Goal: Task Accomplishment & Management: Manage account settings

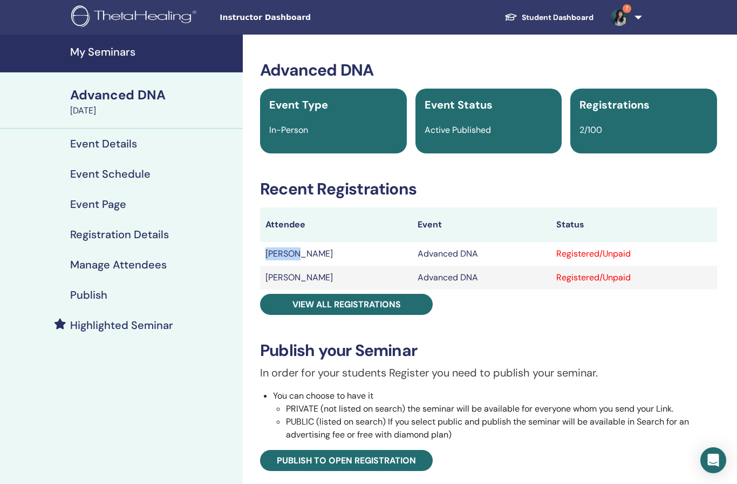
click at [493, 313] on div "Advanced DNA Event Type In-Person Event Status Active Published Registrations 2…" at bounding box center [488, 376] width 479 height 633
click at [140, 268] on h4 "Manage Attendees" at bounding box center [118, 264] width 97 height 13
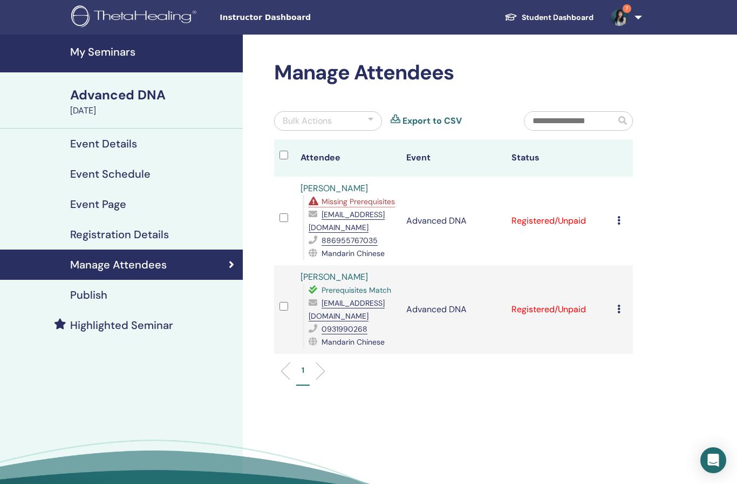
click at [341, 207] on div "Missing Prerequisites" at bounding box center [352, 201] width 86 height 12
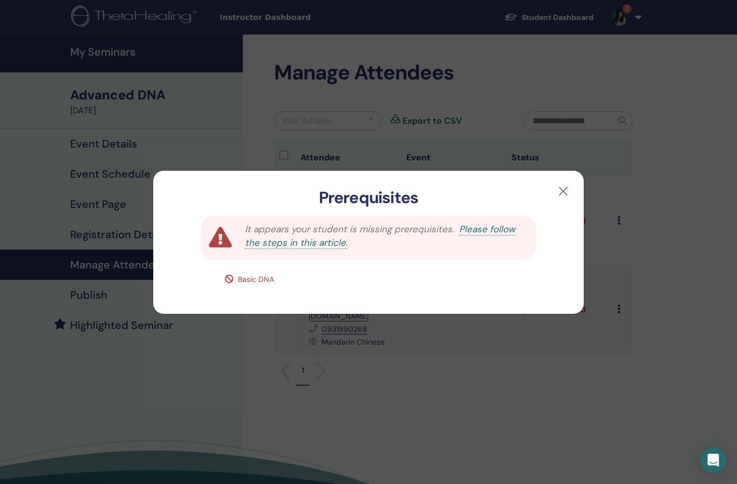
click at [565, 191] on button "button" at bounding box center [563, 190] width 17 height 17
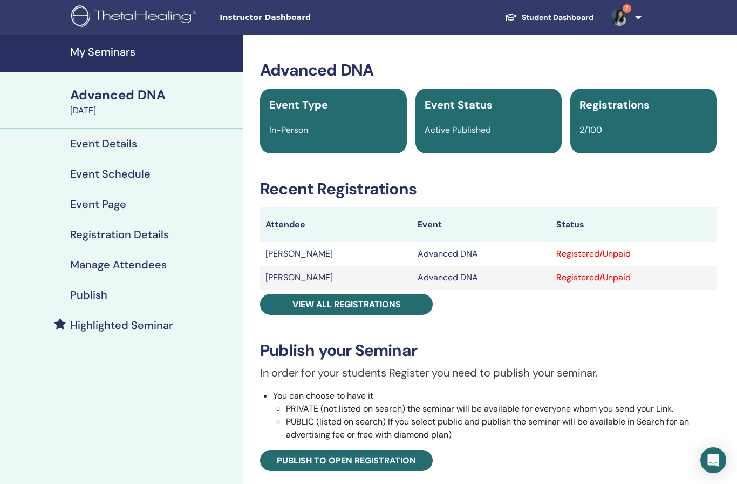
click at [98, 64] on link "My Seminars" at bounding box center [121, 54] width 243 height 38
click at [118, 48] on h4 "My Seminars" at bounding box center [153, 51] width 166 height 13
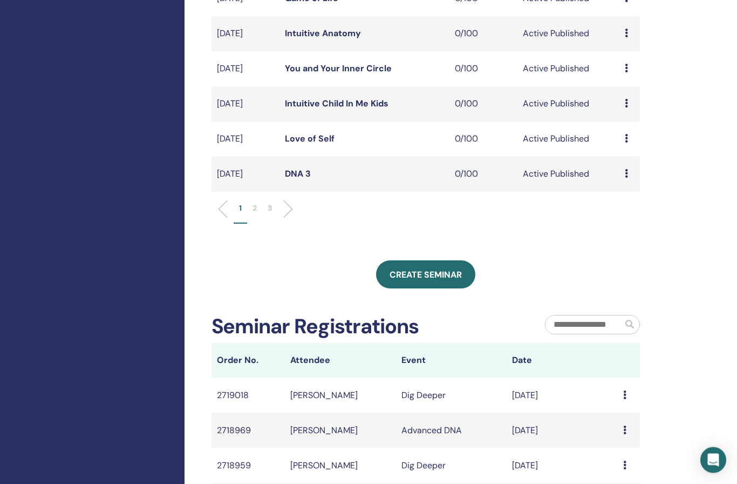
scroll to position [358, 0]
click at [415, 265] on link "Create seminar" at bounding box center [425, 274] width 99 height 28
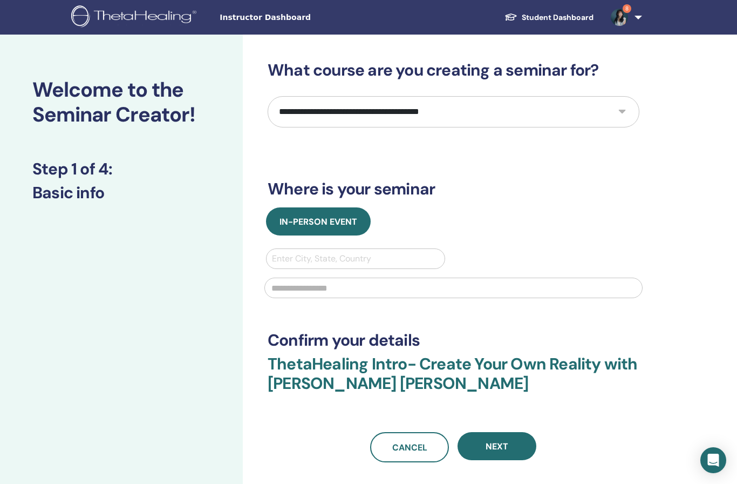
click at [312, 110] on select "**********" at bounding box center [454, 111] width 372 height 31
select select "*"
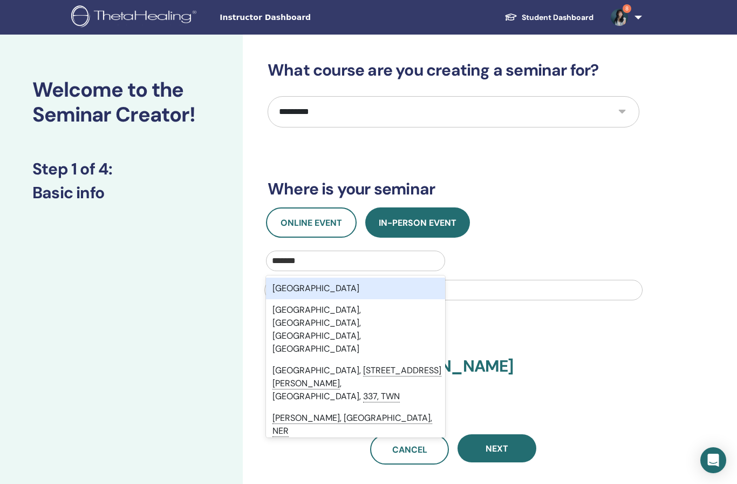
click at [300, 286] on div "[GEOGRAPHIC_DATA]" at bounding box center [355, 288] width 179 height 22
type input "******"
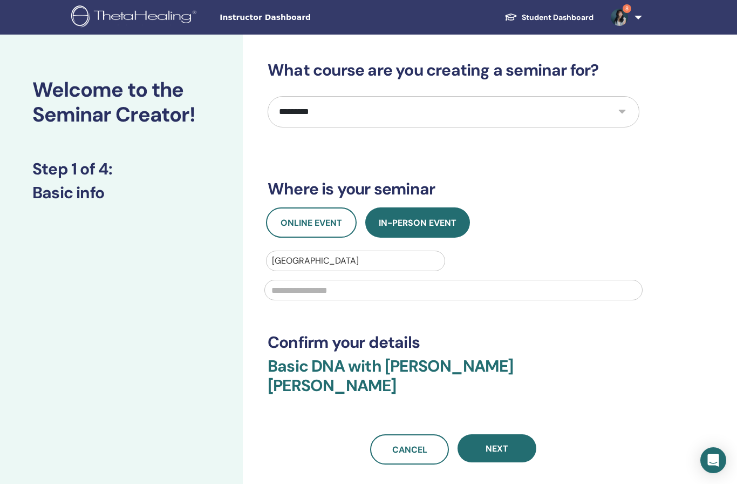
click at [323, 297] on input "text" at bounding box center [453, 290] width 378 height 21
type input "******"
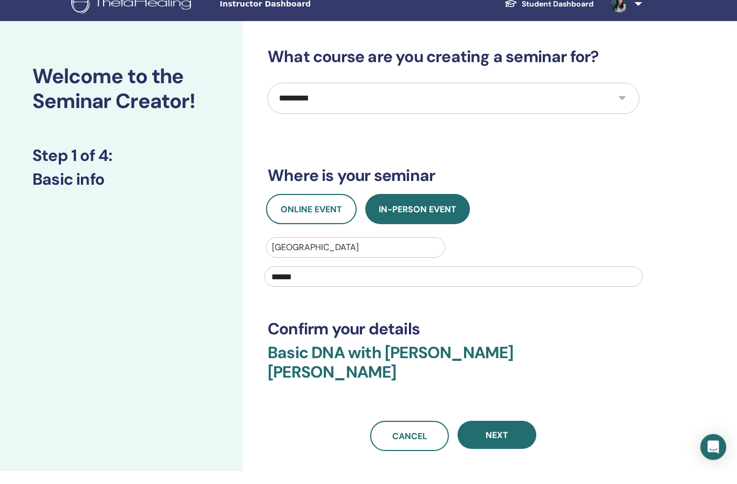
click at [500, 434] on button "Next" at bounding box center [497, 448] width 79 height 28
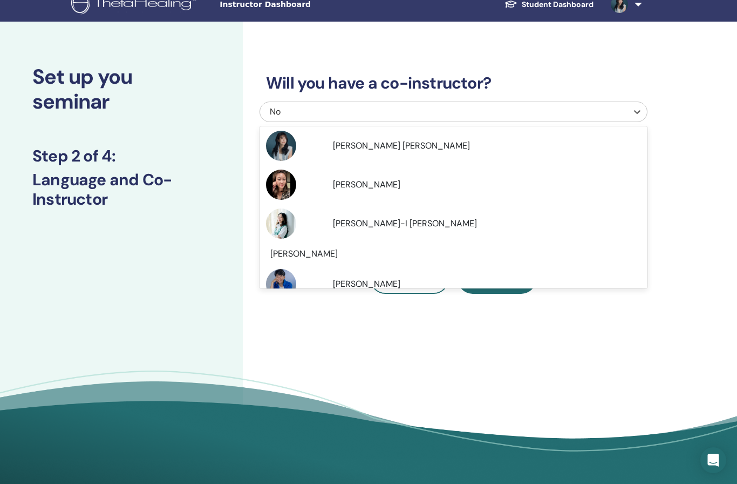
scroll to position [108, 0]
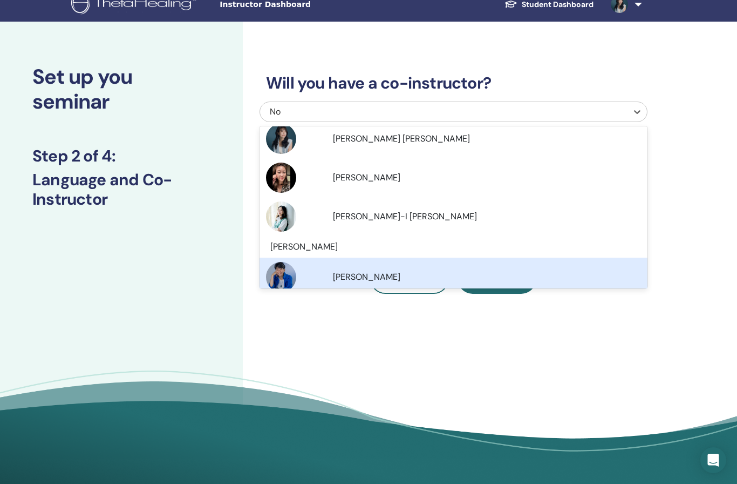
click at [370, 284] on div "Hsiaochi Chou" at bounding box center [453, 277] width 375 height 30
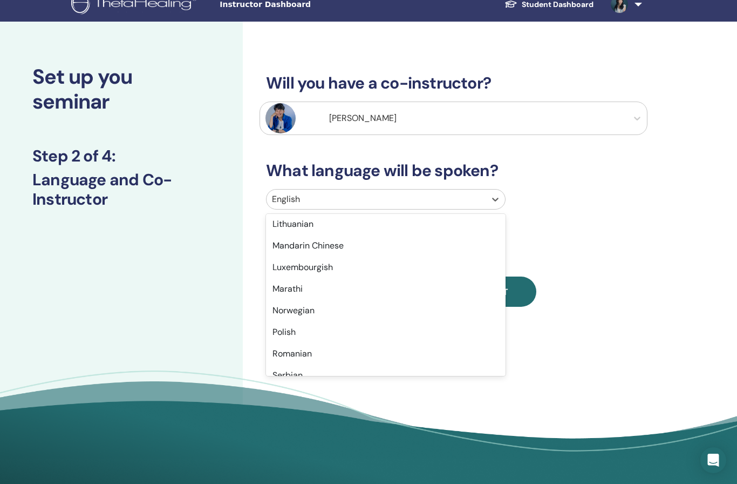
scroll to position [601, 0]
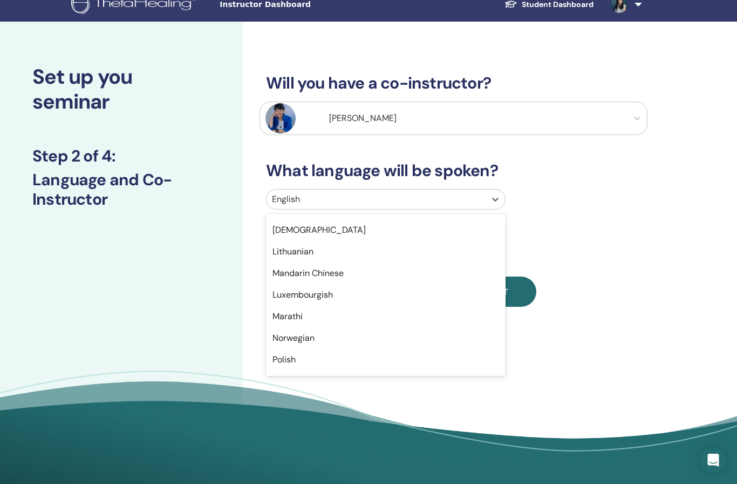
click at [329, 270] on div "Mandarin Chinese" at bounding box center [386, 273] width 240 height 22
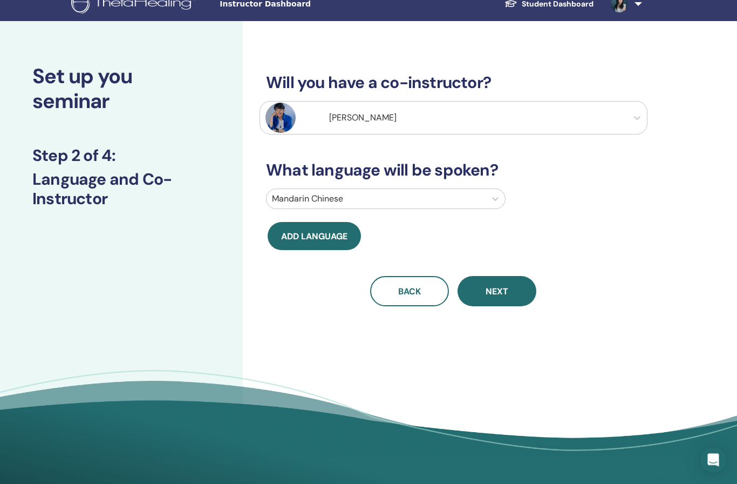
scroll to position [13, 0]
click at [498, 301] on button "Next" at bounding box center [497, 291] width 79 height 30
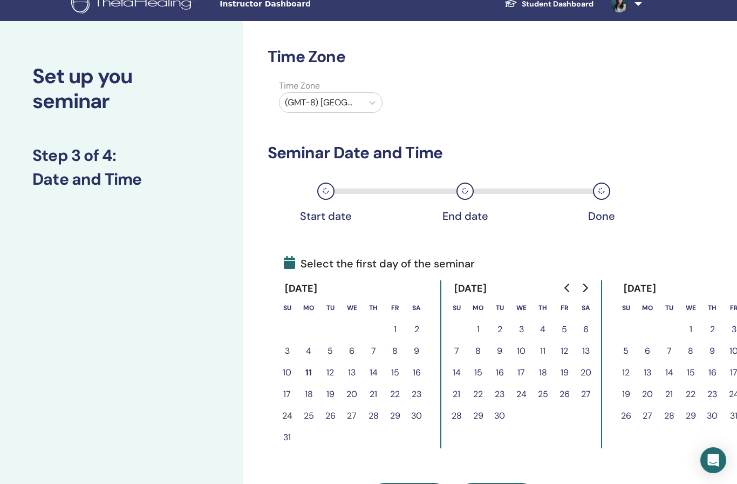
scroll to position [0, 0]
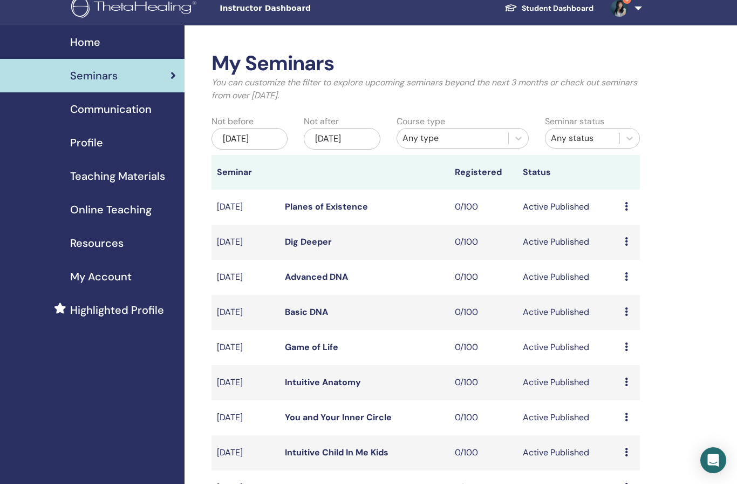
scroll to position [10, 0]
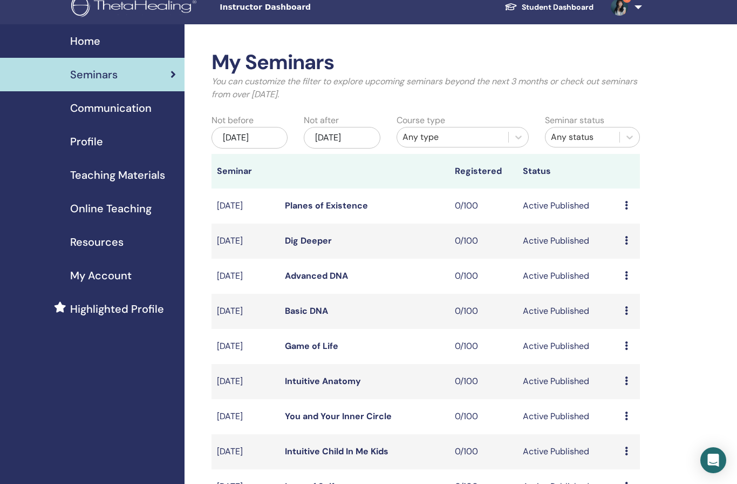
click at [317, 316] on link "Basic DNA" at bounding box center [306, 310] width 43 height 11
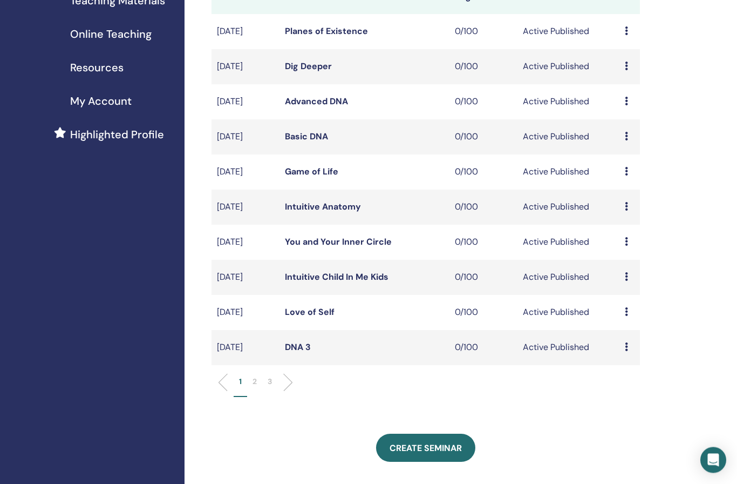
scroll to position [185, 0]
click at [258, 390] on li "2" at bounding box center [254, 386] width 15 height 21
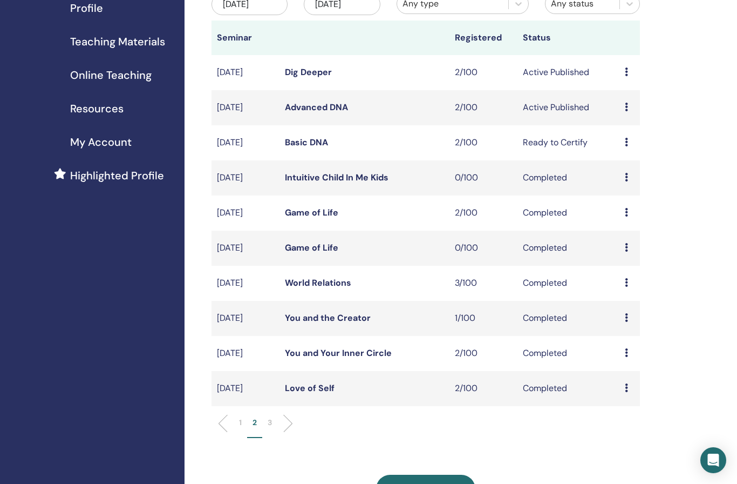
scroll to position [131, 0]
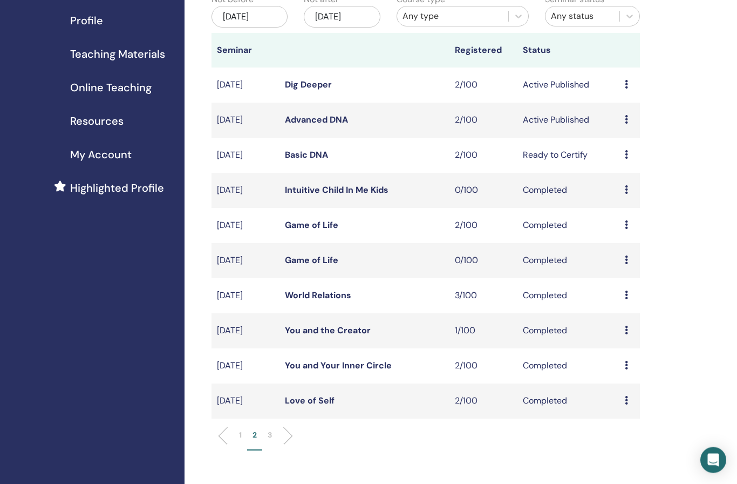
click at [343, 152] on td "Basic DNA" at bounding box center [365, 155] width 170 height 35
click at [315, 154] on link "Basic DNA" at bounding box center [306, 155] width 43 height 11
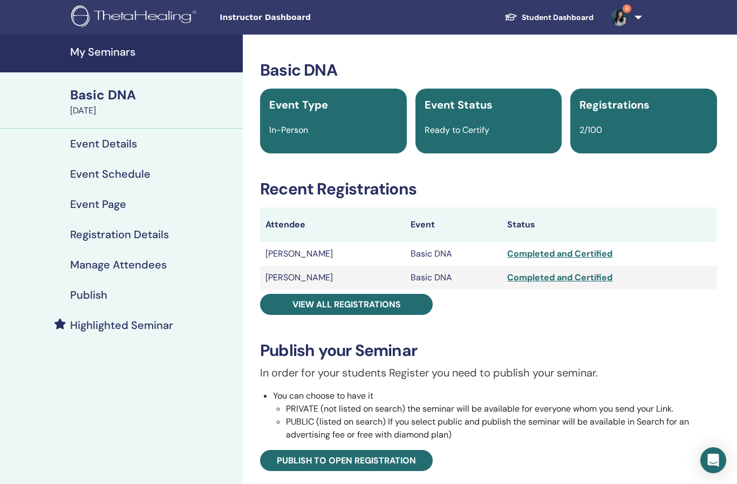
click at [107, 234] on h4 "Registration Details" at bounding box center [119, 234] width 99 height 13
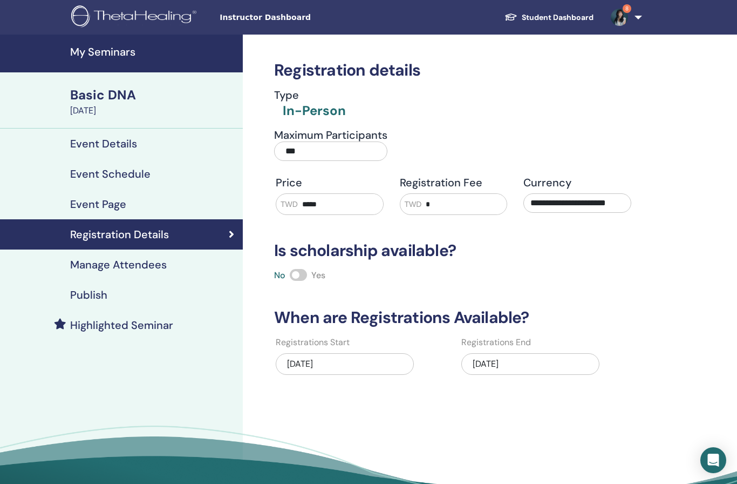
click at [539, 367] on div "08/06/2025" at bounding box center [530, 364] width 138 height 22
click at [534, 362] on div "08/06/2025" at bounding box center [530, 364] width 138 height 22
click at [539, 363] on div "08/06/2025" at bounding box center [530, 364] width 138 height 22
click at [544, 358] on div "08/06/2025" at bounding box center [530, 364] width 138 height 22
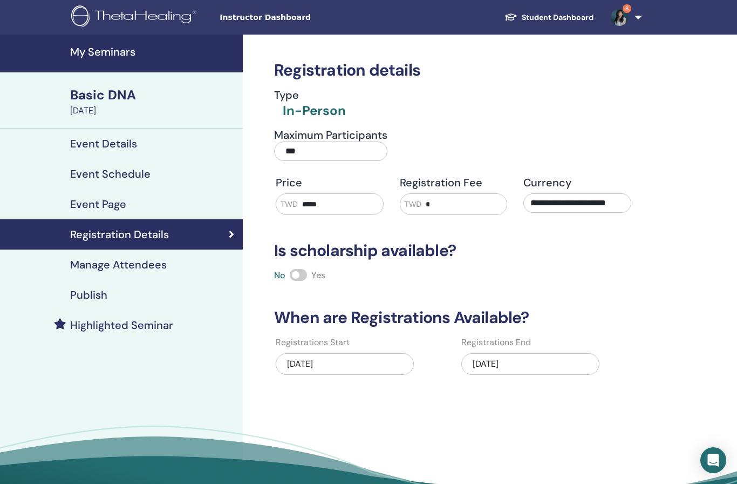
click at [546, 352] on div "08/06/2025" at bounding box center [530, 365] width 138 height 33
click at [537, 350] on div "08/06/2025" at bounding box center [530, 365] width 138 height 33
click at [110, 46] on h4 "My Seminars" at bounding box center [153, 51] width 166 height 13
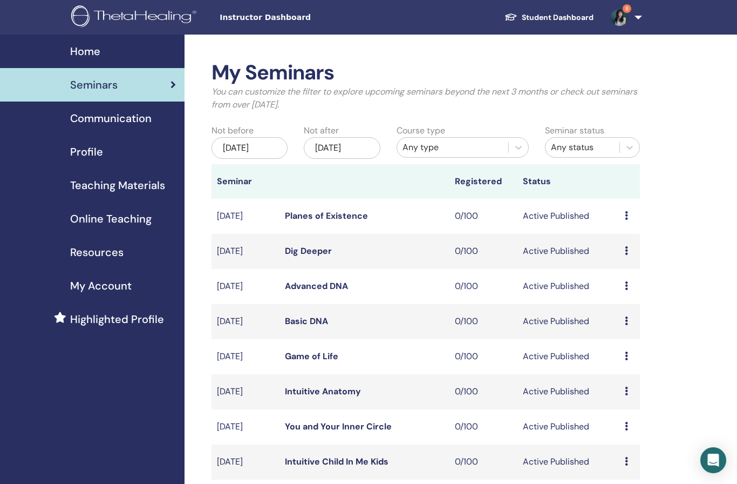
click at [80, 55] on span "Home" at bounding box center [85, 51] width 30 height 16
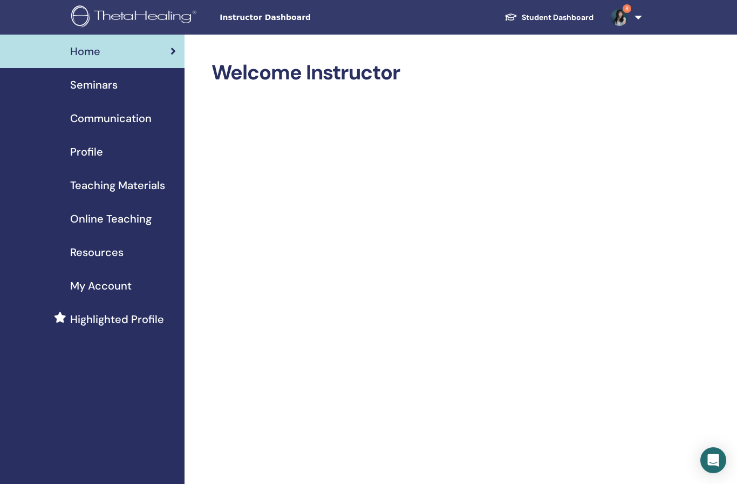
click at [116, 87] on span "Seminars" at bounding box center [93, 85] width 47 height 16
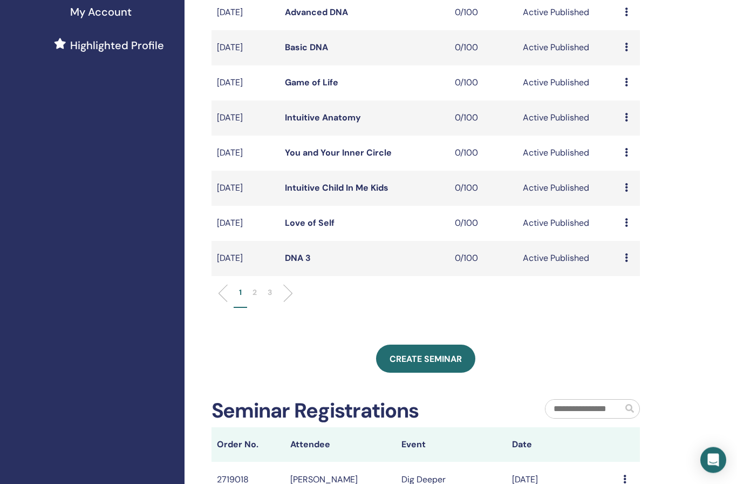
scroll to position [274, 0]
click at [422, 366] on link "Create seminar" at bounding box center [425, 358] width 99 height 28
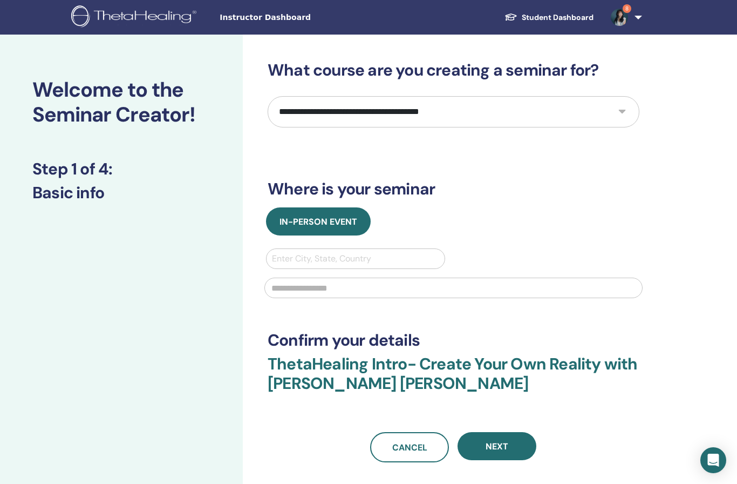
click at [474, 107] on select "**********" at bounding box center [454, 111] width 372 height 31
select select "*"
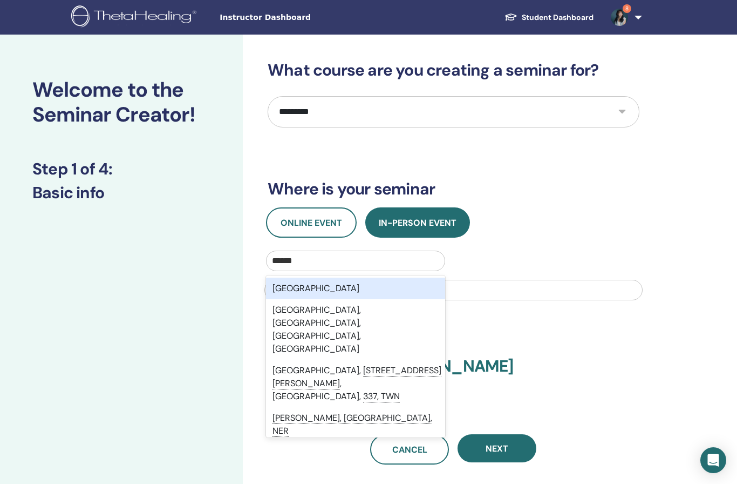
click at [317, 285] on div "Taiwan" at bounding box center [355, 288] width 179 height 22
type input "******"
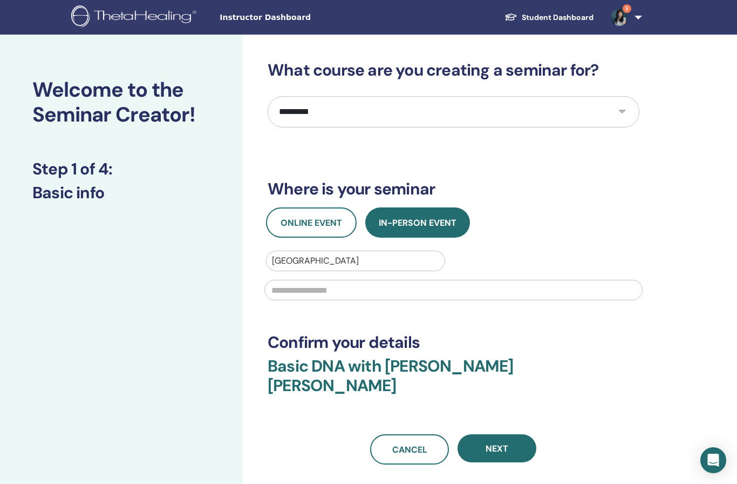
click at [347, 298] on input "text" at bounding box center [453, 290] width 378 height 21
type input "******"
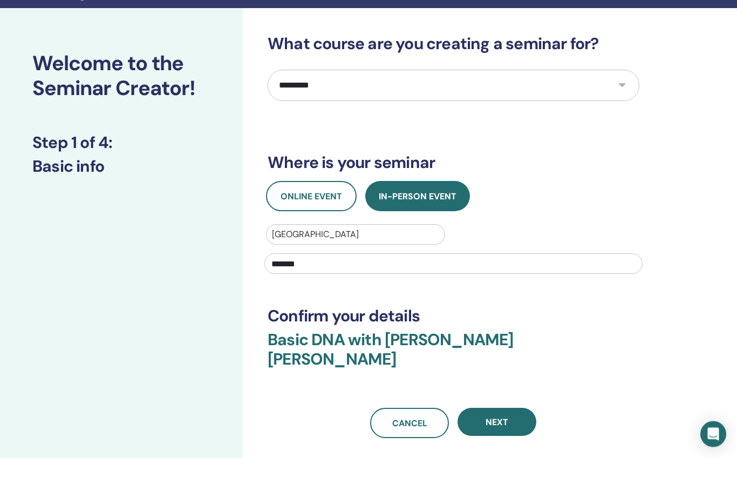
scroll to position [69, 0]
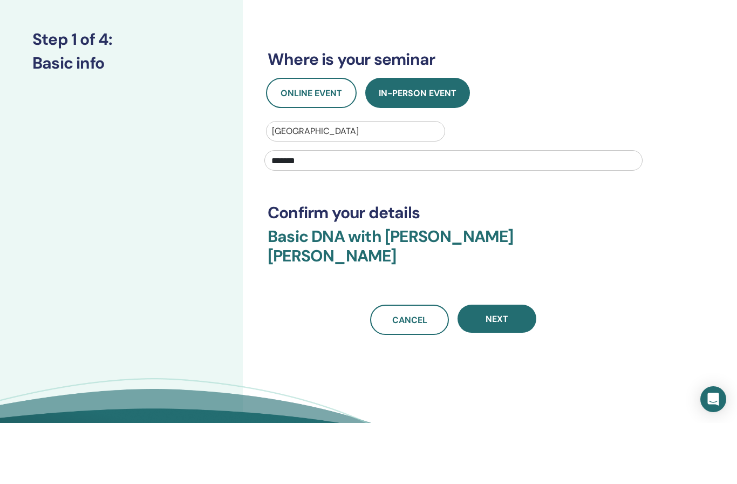
click at [505, 374] on span "Next" at bounding box center [497, 379] width 23 height 11
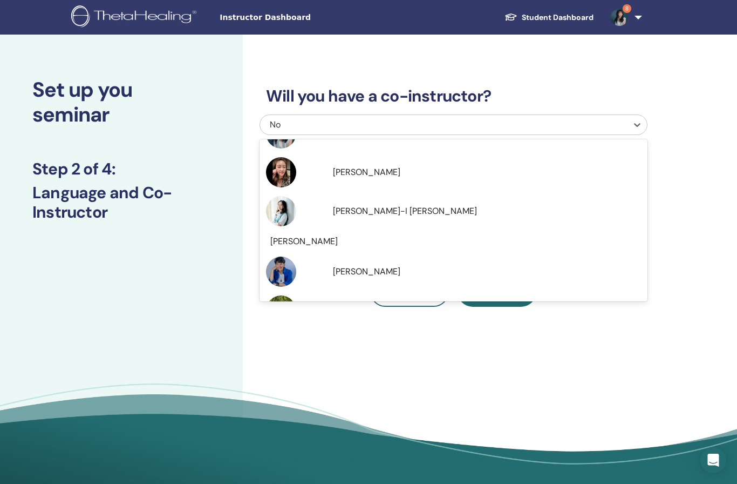
scroll to position [129, 0]
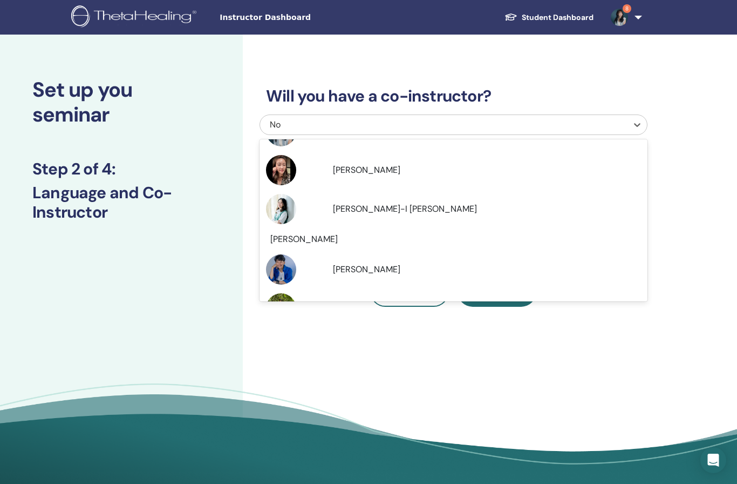
click at [368, 268] on span "Hsiaochi Chou" at bounding box center [366, 268] width 67 height 11
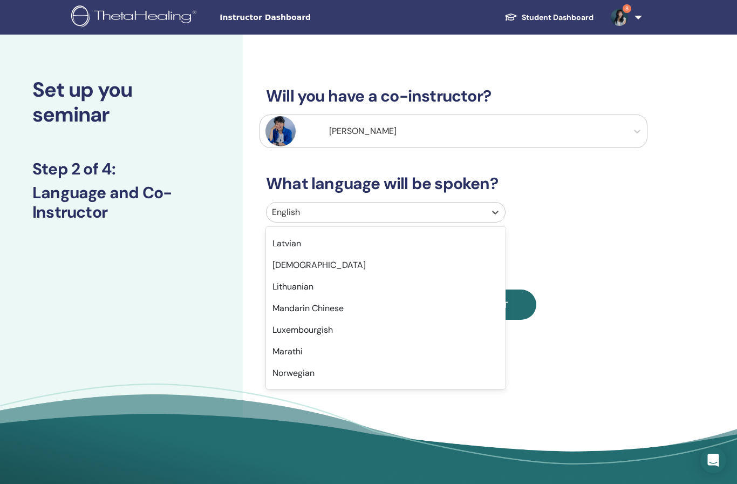
scroll to position [580, 0]
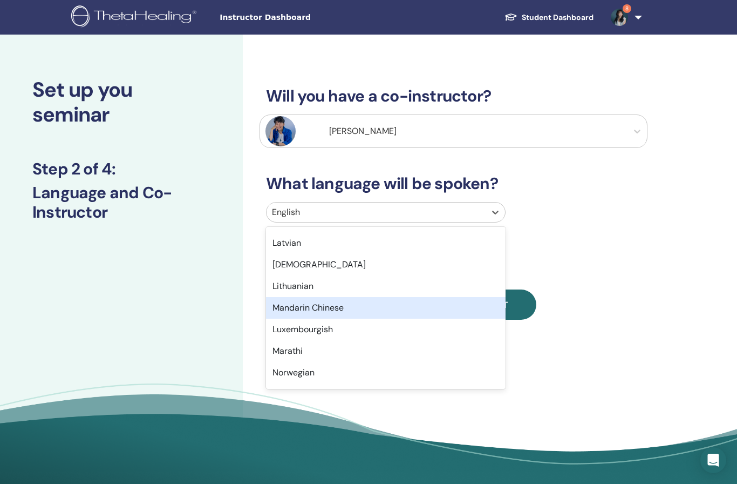
click at [364, 312] on div "Mandarin Chinese" at bounding box center [386, 308] width 240 height 22
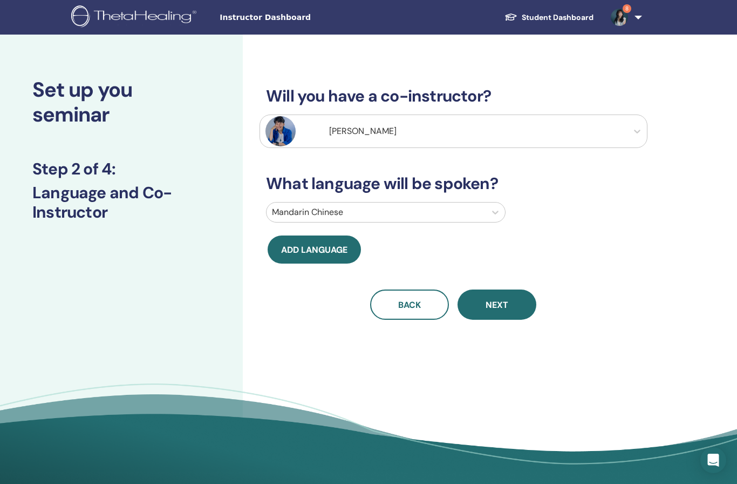
click at [499, 302] on span "Next" at bounding box center [497, 304] width 23 height 11
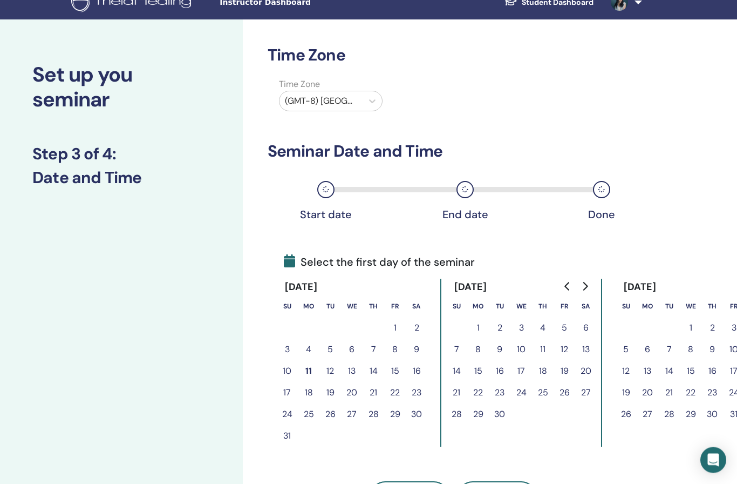
scroll to position [15, 0]
click at [375, 350] on button "7" at bounding box center [374, 349] width 22 height 22
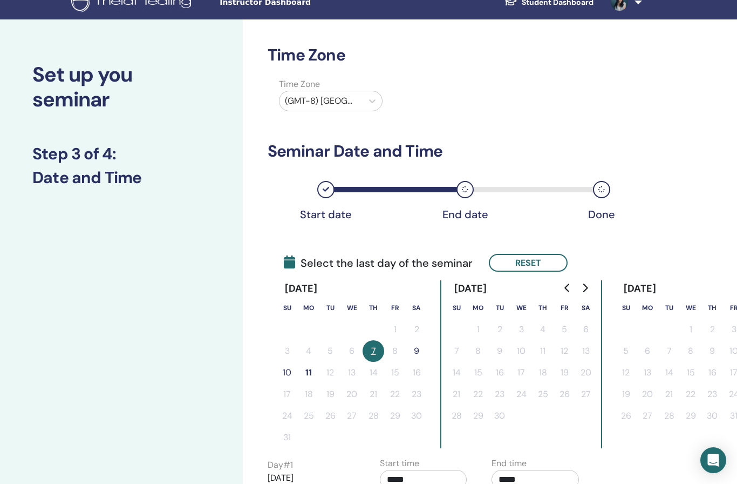
click at [418, 350] on button "9" at bounding box center [417, 351] width 22 height 22
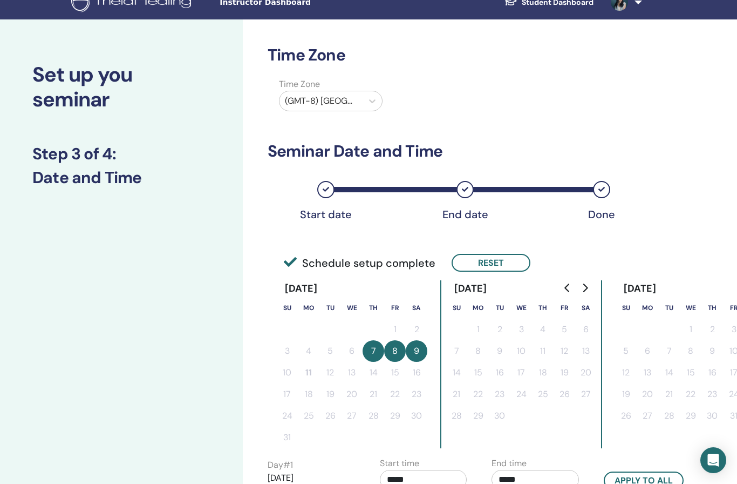
click at [371, 345] on button "7" at bounding box center [374, 351] width 22 height 22
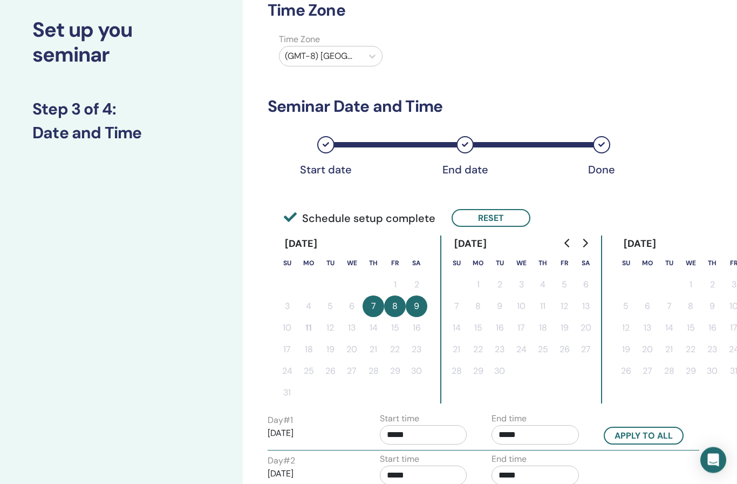
scroll to position [62, 0]
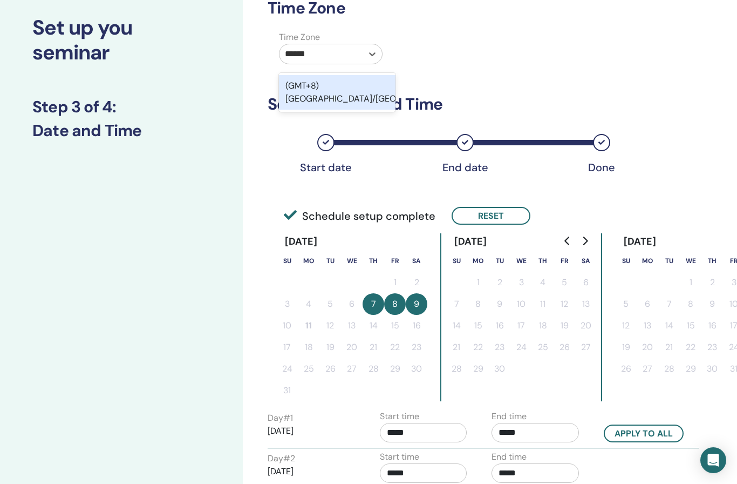
click at [368, 88] on div "(GMT+8) Asia/Taipei" at bounding box center [337, 92] width 117 height 35
type input "******"
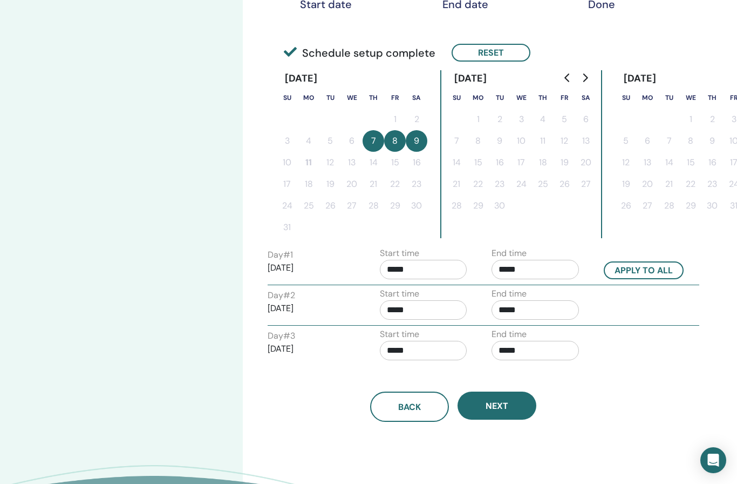
scroll to position [214, 0]
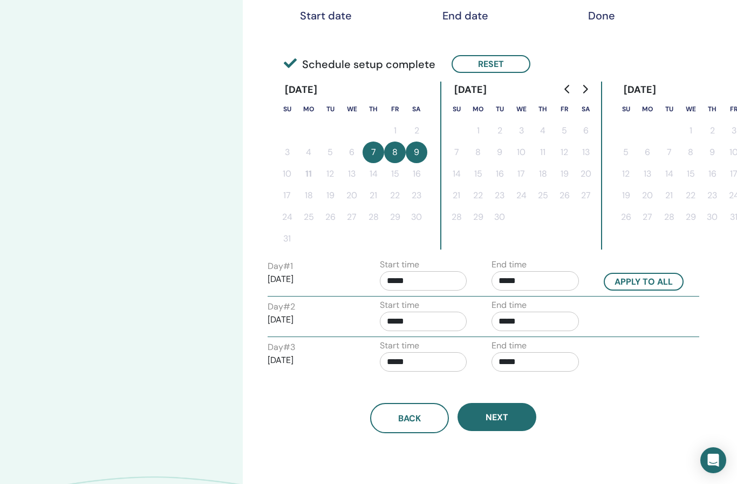
click at [506, 422] on span "Next" at bounding box center [497, 416] width 23 height 11
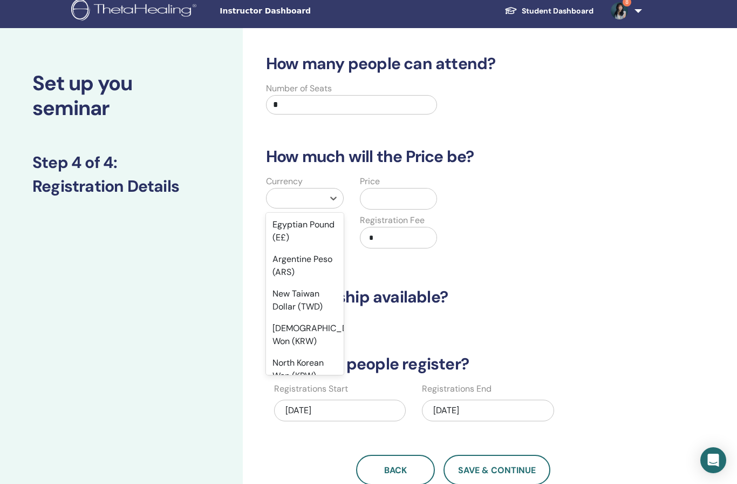
scroll to position [1120, 0]
click at [323, 282] on div "New Taiwan Dollar (TWD)" at bounding box center [305, 299] width 78 height 35
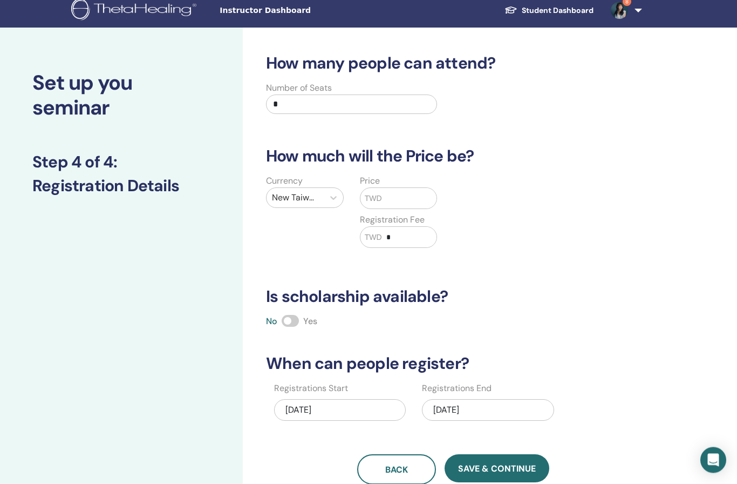
click at [412, 201] on input "text" at bounding box center [409, 198] width 55 height 21
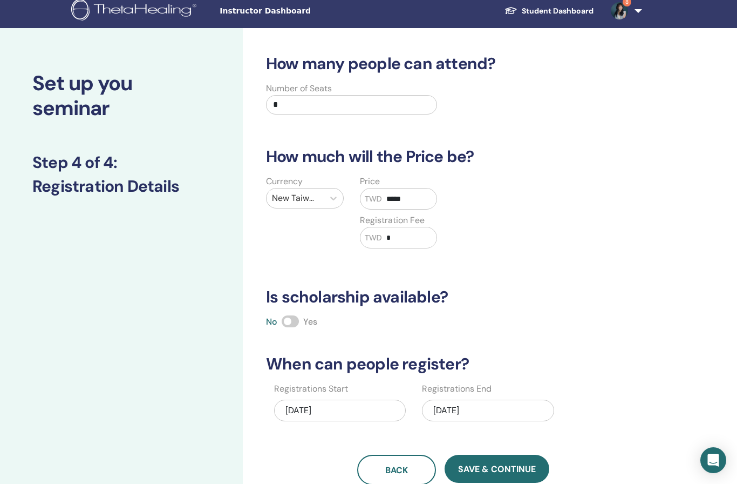
type input "*****"
click at [575, 306] on div "How many people can attend? Number of Seats * How much will the Price be? Curre…" at bounding box center [454, 269] width 388 height 431
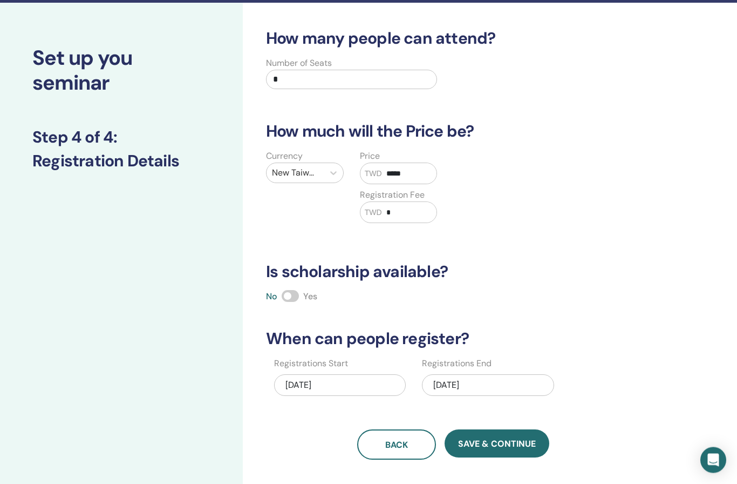
scroll to position [32, 0]
click at [538, 378] on div "08/09/2025" at bounding box center [488, 385] width 132 height 22
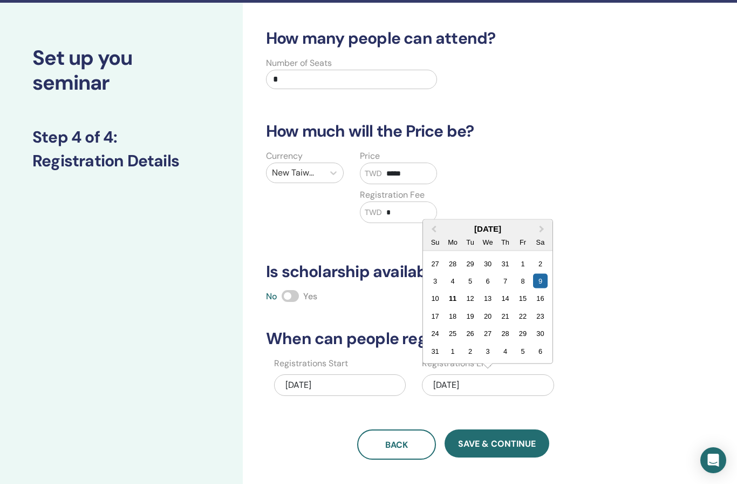
click at [473, 301] on div "12" at bounding box center [470, 298] width 15 height 15
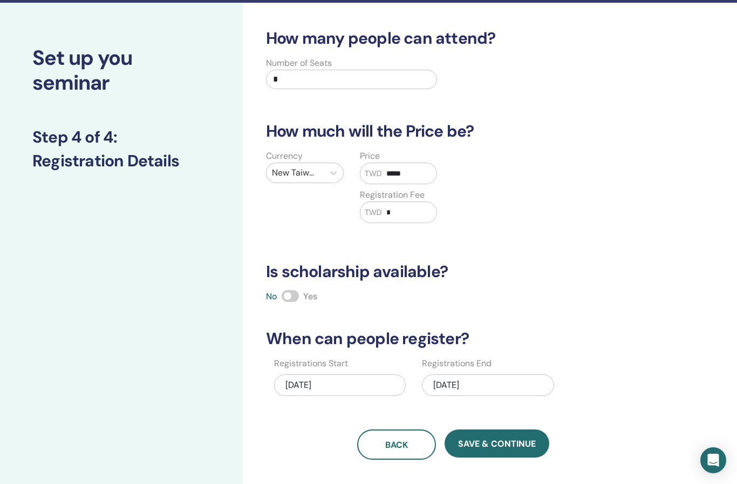
click at [499, 457] on button "Save & Continue" at bounding box center [497, 443] width 105 height 28
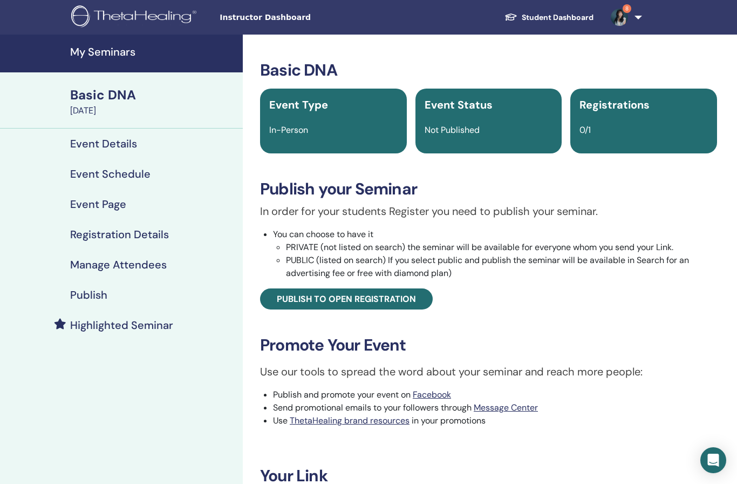
click at [361, 299] on span "Publish to open registration" at bounding box center [346, 298] width 139 height 11
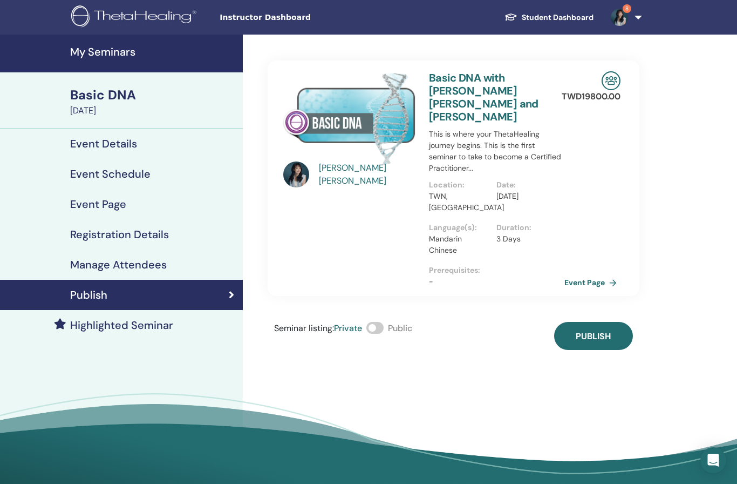
click at [600, 330] on span "Publish" at bounding box center [593, 335] width 35 height 11
click at [599, 274] on link "Event Page" at bounding box center [593, 282] width 57 height 16
click at [593, 274] on link "Event Page" at bounding box center [593, 282] width 57 height 16
click at [137, 231] on h4 "Registration Details" at bounding box center [119, 234] width 99 height 13
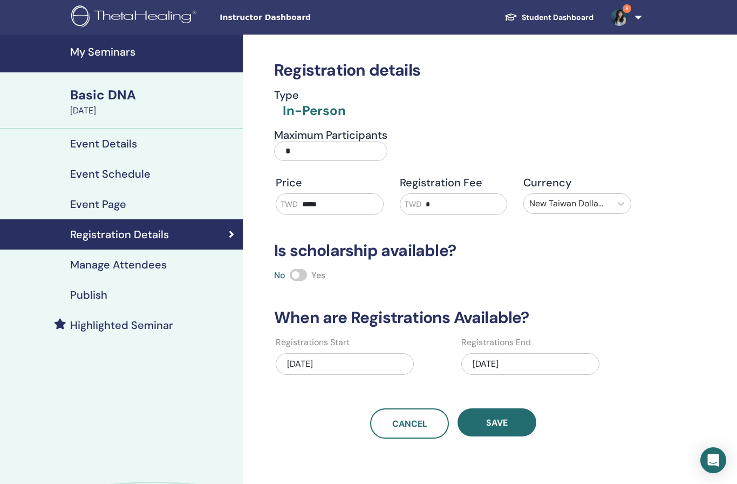
click at [352, 367] on div "[DATE]" at bounding box center [345, 364] width 138 height 22
click at [518, 283] on div "Registration details Type In-Person Maximum Participants * Price TWD ***** Regi…" at bounding box center [454, 237] width 372 height 404
click at [152, 176] on div "Event Schedule" at bounding box center [122, 173] width 226 height 13
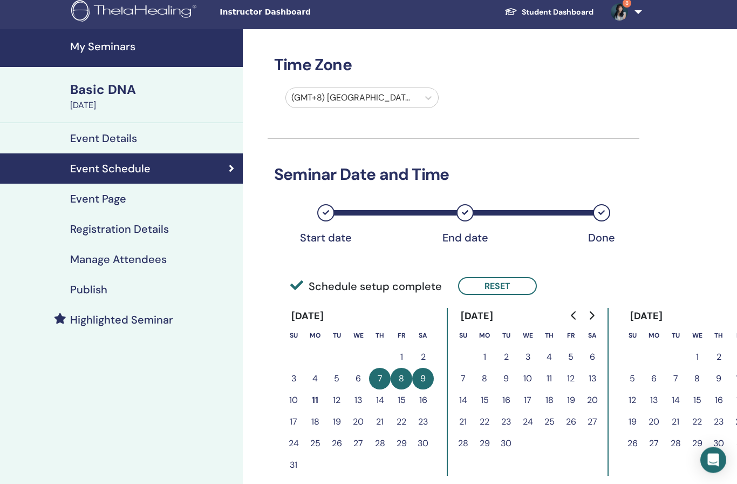
scroll to position [5, 0]
click at [425, 379] on button "9" at bounding box center [423, 379] width 22 height 22
click at [294, 400] on button "10" at bounding box center [294, 400] width 22 height 22
click at [494, 282] on button "Reset" at bounding box center [497, 286] width 79 height 18
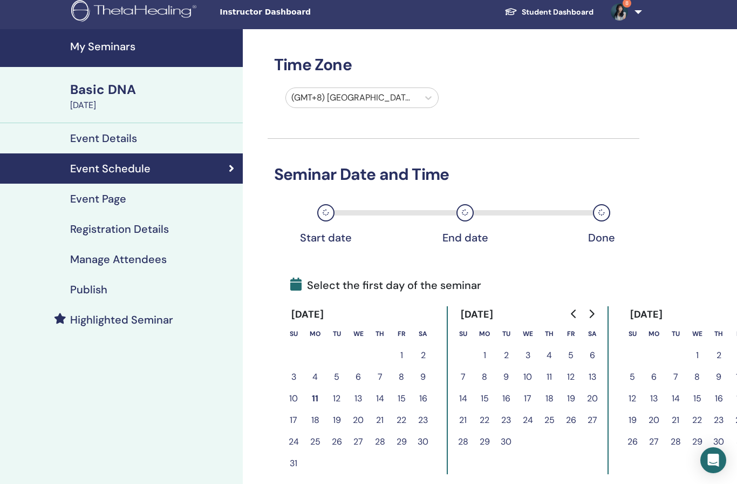
click at [424, 379] on button "9" at bounding box center [423, 377] width 22 height 22
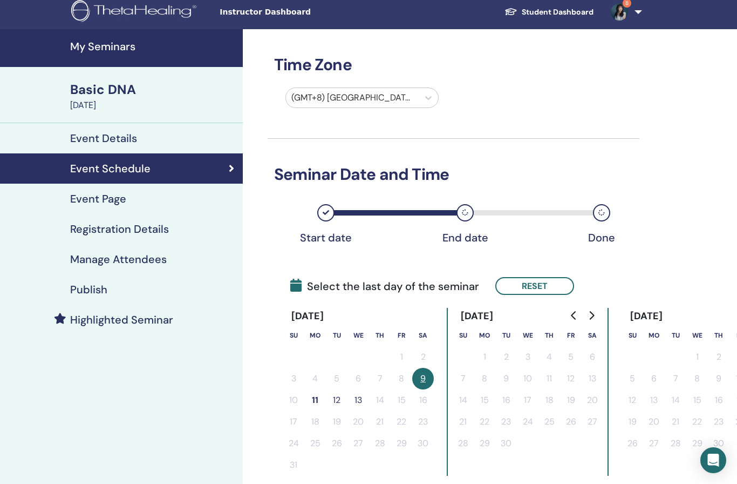
click at [310, 403] on button "11" at bounding box center [315, 400] width 22 height 22
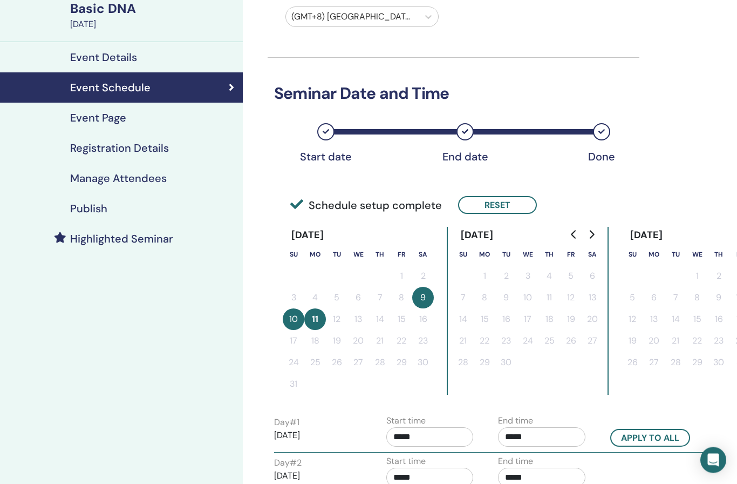
scroll to position [86, 0]
click at [650, 437] on button "Apply to all" at bounding box center [650, 438] width 80 height 18
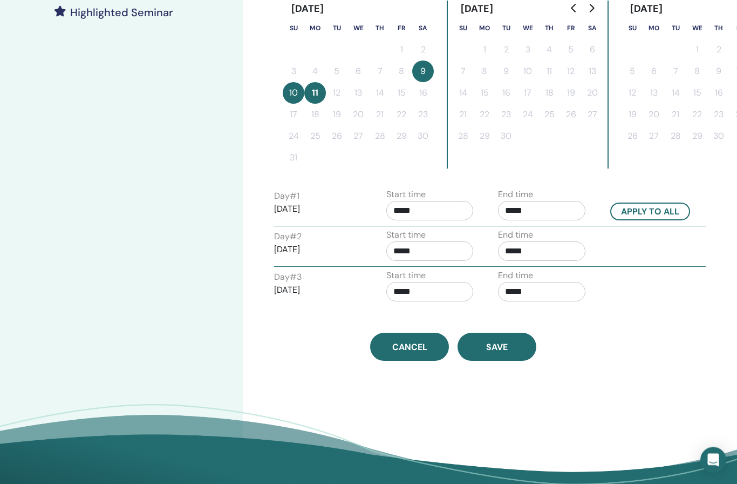
scroll to position [312, 0]
click at [504, 350] on span "Save" at bounding box center [497, 346] width 22 height 11
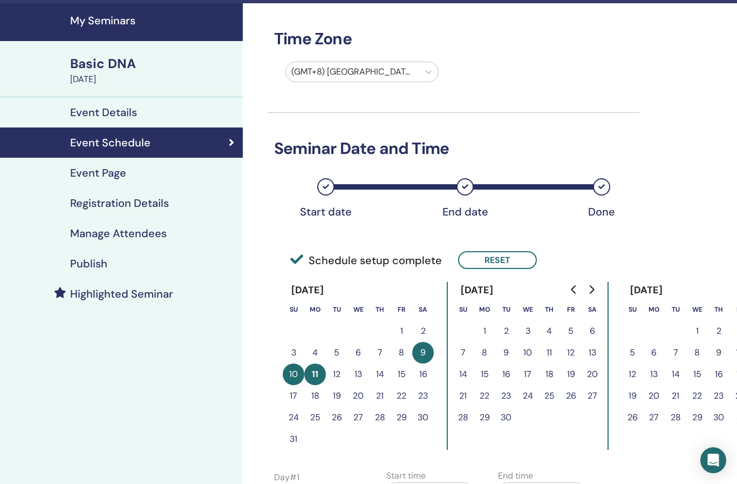
click at [151, 202] on h4 "Registration Details" at bounding box center [119, 202] width 99 height 13
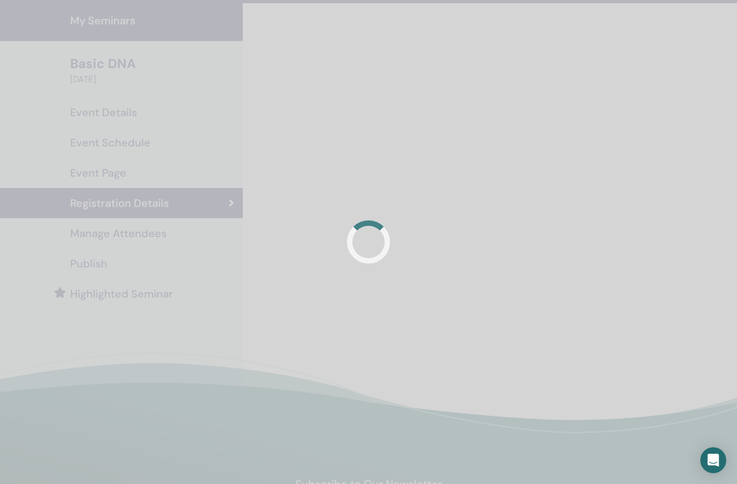
scroll to position [76, 0]
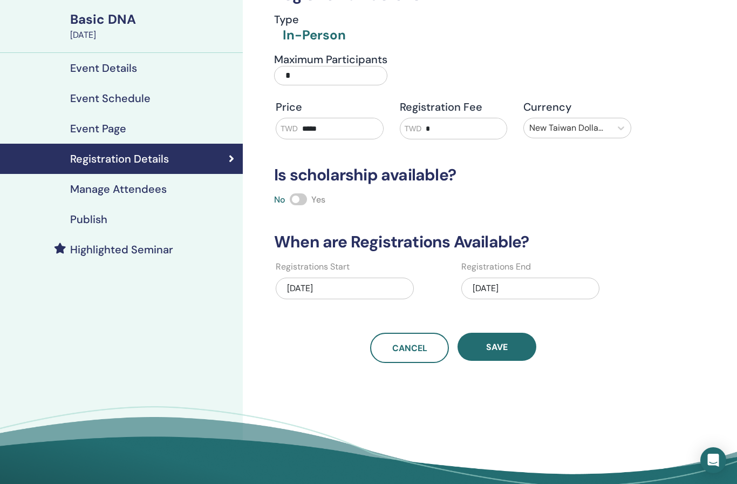
click at [146, 192] on h4 "Manage Attendees" at bounding box center [118, 188] width 97 height 13
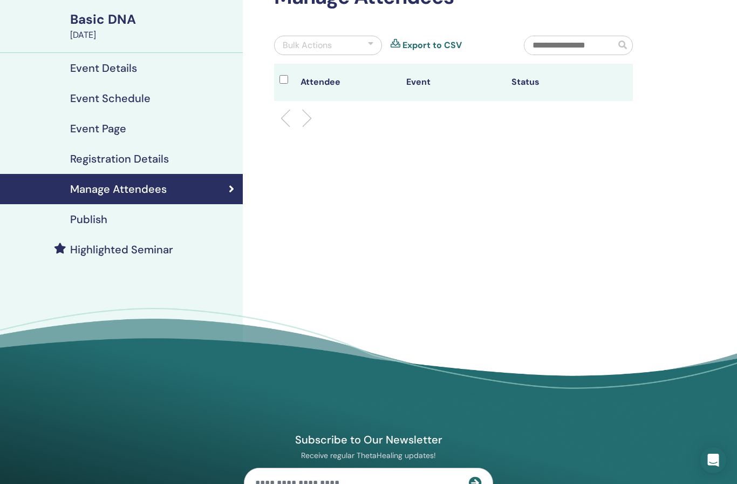
click at [90, 222] on h4 "Publish" at bounding box center [88, 219] width 37 height 13
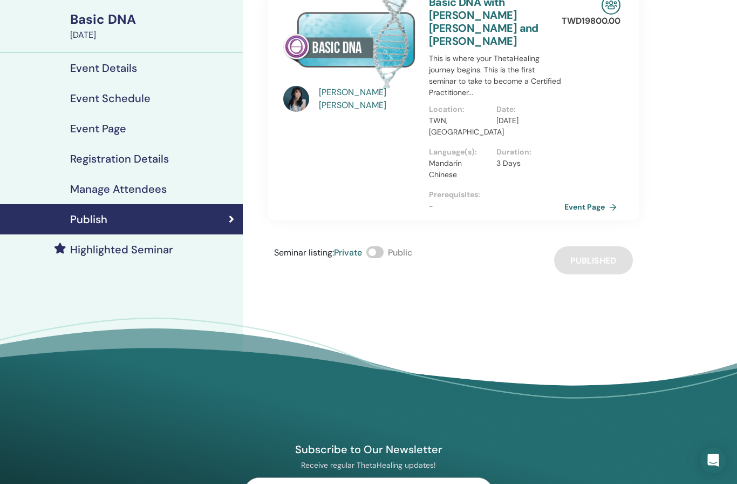
click at [594, 199] on link "Event Page" at bounding box center [593, 207] width 57 height 16
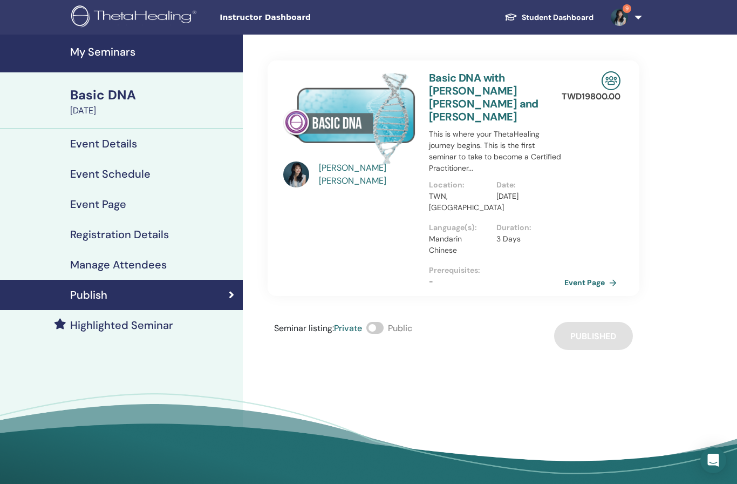
scroll to position [76, 0]
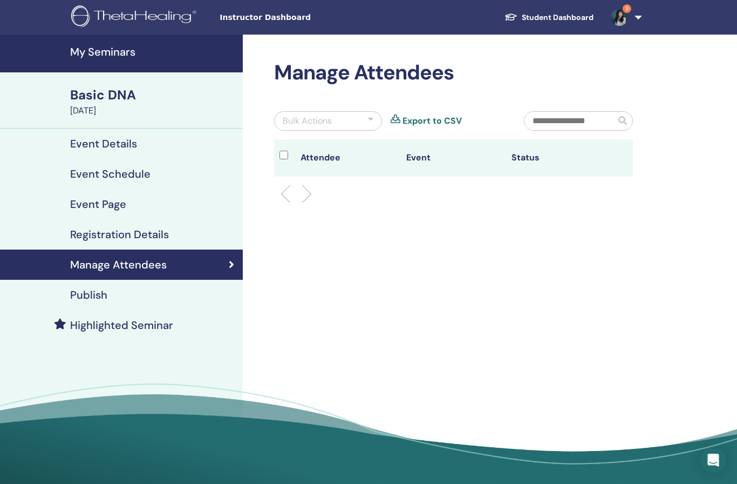
click at [119, 172] on h4 "Event Schedule" at bounding box center [110, 173] width 80 height 13
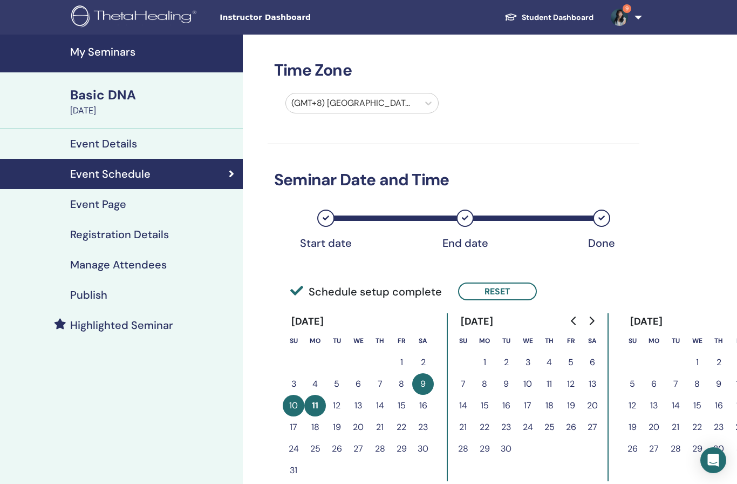
click at [515, 291] on button "Reset" at bounding box center [497, 291] width 79 height 18
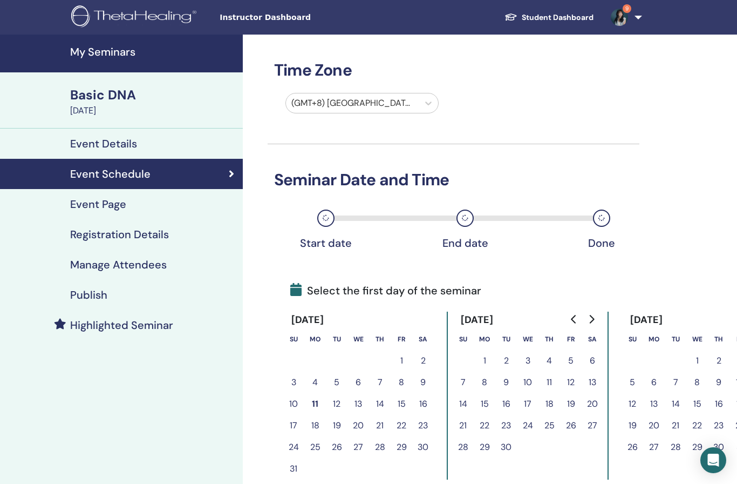
click at [310, 410] on button "11" at bounding box center [315, 404] width 22 height 22
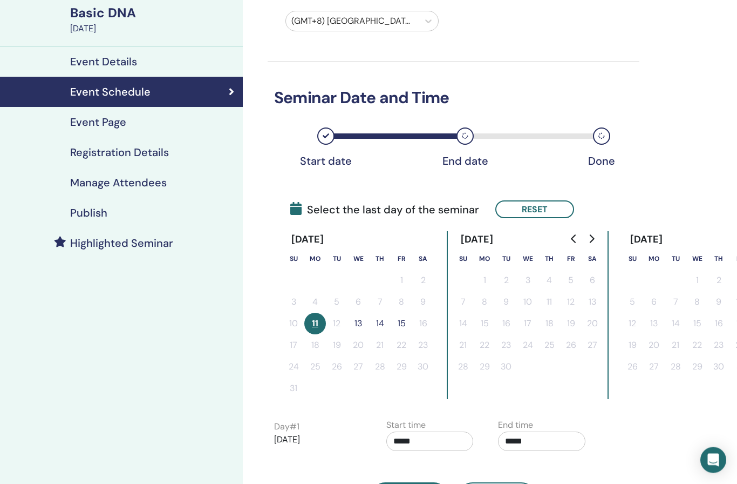
scroll to position [82, 0]
click at [363, 323] on button "13" at bounding box center [359, 323] width 22 height 22
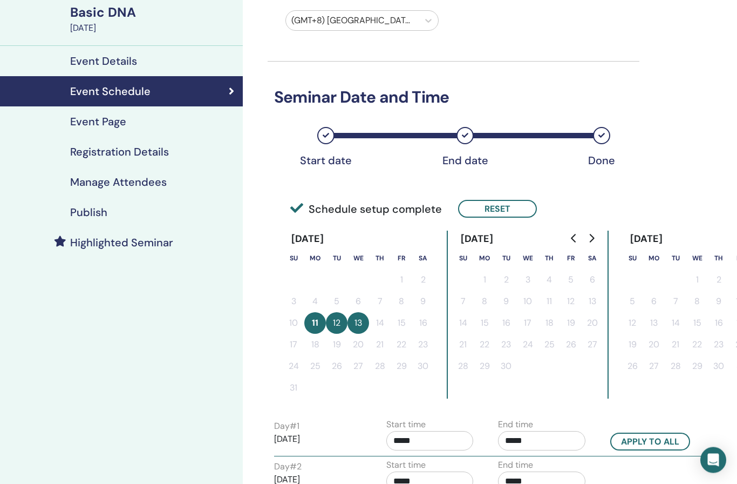
scroll to position [83, 0]
click at [446, 434] on input "*****" at bounding box center [429, 440] width 87 height 19
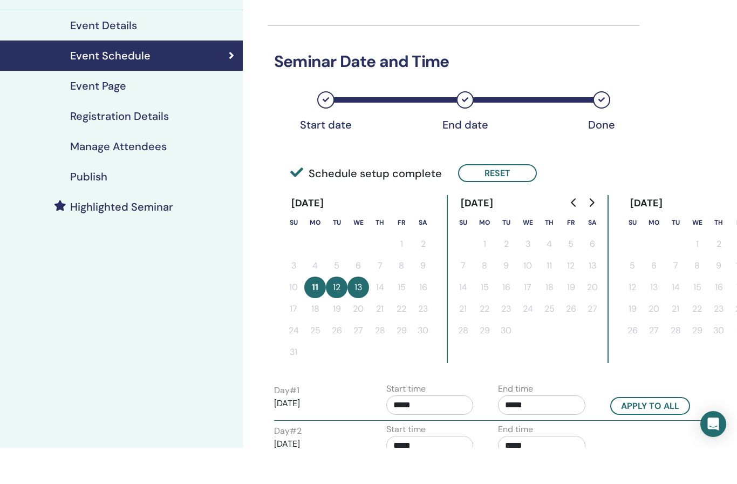
scroll to position [56, 0]
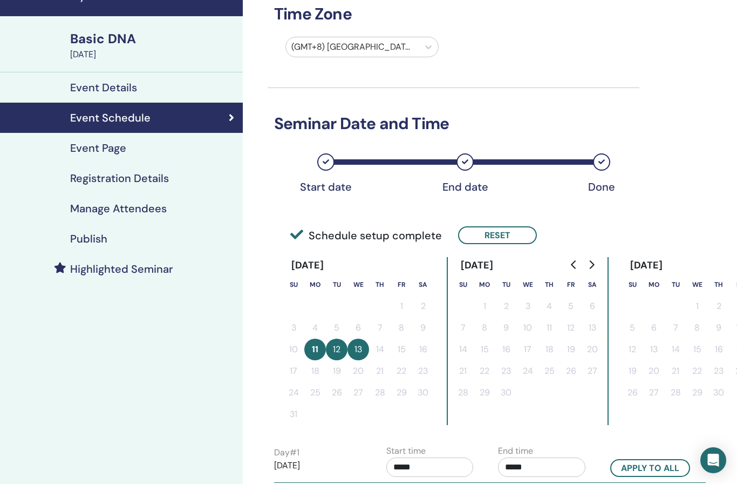
click at [524, 74] on div "Time Zone (GMT+8) Asia/Taipei Seminar Date and Time Start date End date Done Sc…" at bounding box center [454, 297] width 372 height 638
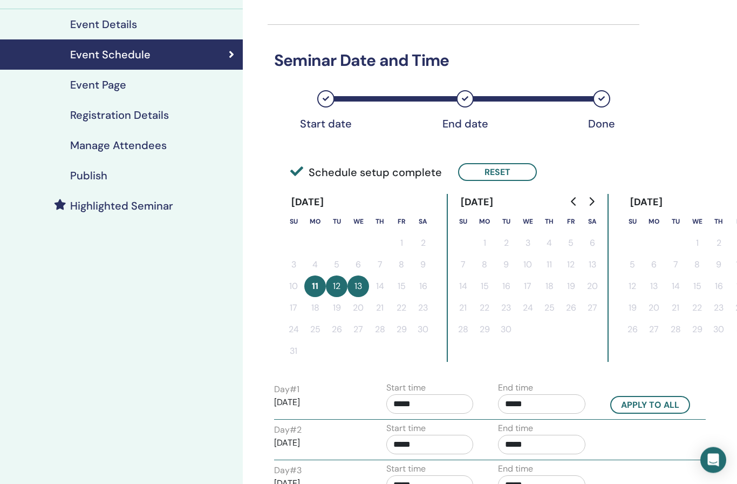
scroll to position [194, 0]
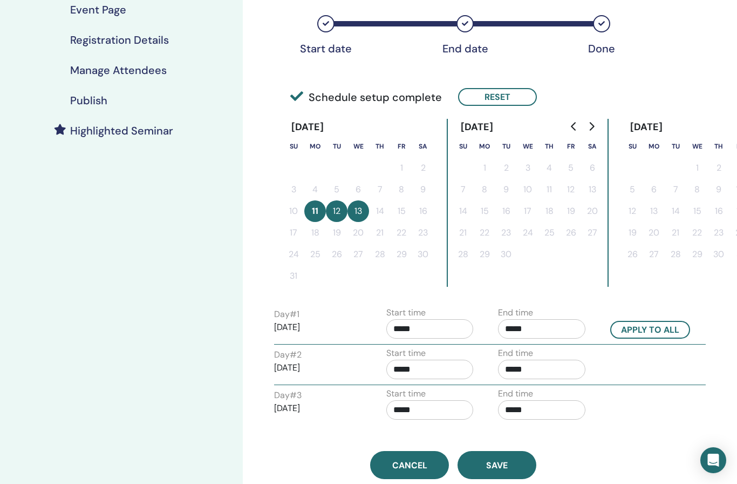
click at [434, 324] on input "*****" at bounding box center [429, 328] width 87 height 19
click at [432, 360] on span "▲" at bounding box center [442, 356] width 22 height 22
click at [432, 361] on span "▲" at bounding box center [442, 356] width 22 height 22
click at [435, 396] on span "▼" at bounding box center [442, 389] width 22 height 22
click at [434, 396] on span "▼" at bounding box center [442, 389] width 22 height 22
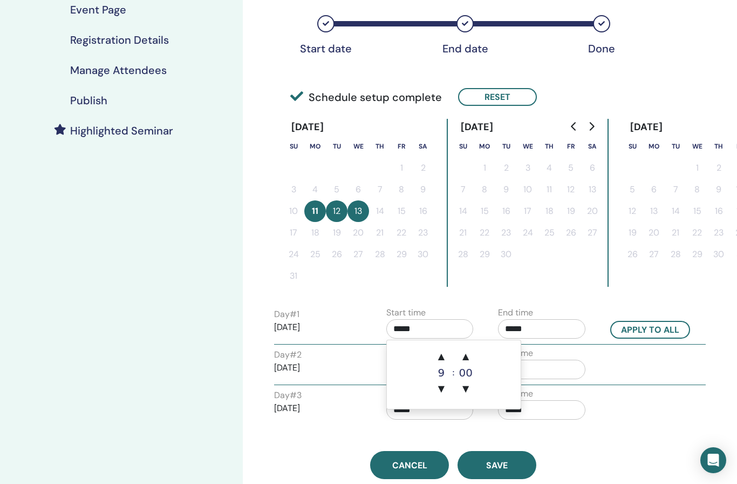
click at [440, 395] on span "▼" at bounding box center [442, 389] width 22 height 22
click at [441, 393] on span "▼" at bounding box center [442, 389] width 22 height 22
type input "*****"
click at [593, 318] on div "End time *****" at bounding box center [546, 325] width 112 height 38
click at [538, 328] on input "*****" at bounding box center [541, 328] width 87 height 19
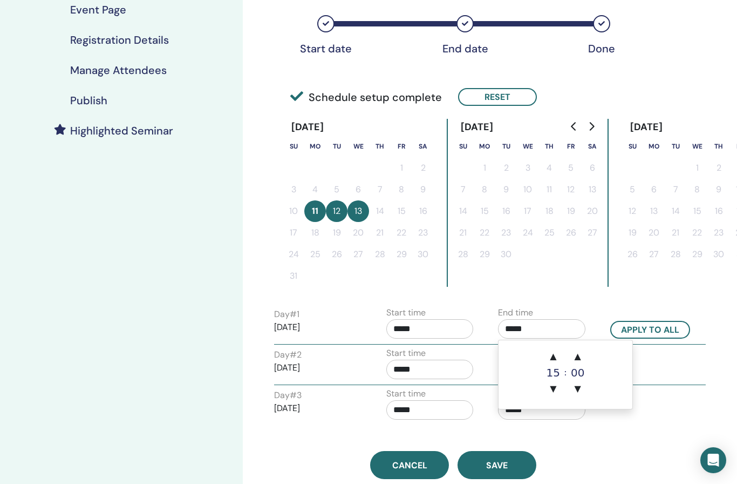
click at [546, 352] on span "▲" at bounding box center [553, 356] width 22 height 22
click at [547, 358] on span "▲" at bounding box center [553, 356] width 22 height 22
click at [547, 359] on span "▲" at bounding box center [553, 356] width 22 height 22
click at [551, 399] on span "▼" at bounding box center [553, 389] width 22 height 22
click at [551, 398] on span "▼" at bounding box center [553, 389] width 22 height 22
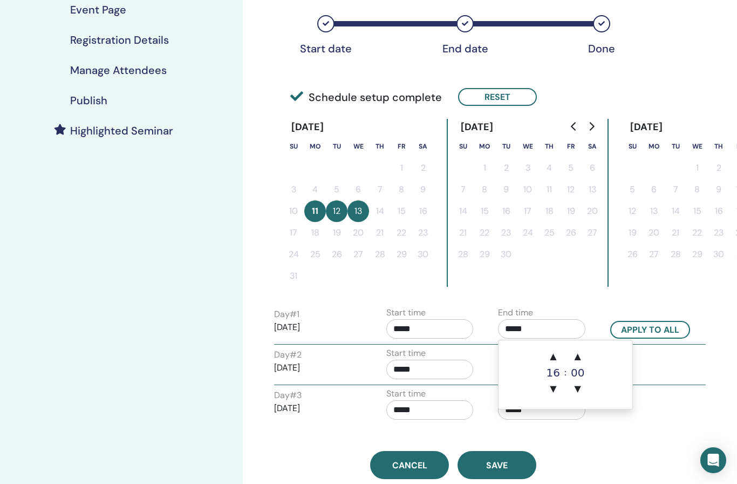
click at [556, 391] on span "▼" at bounding box center [553, 389] width 22 height 22
click at [560, 391] on span "▼" at bounding box center [553, 389] width 22 height 22
click at [559, 391] on span "▼" at bounding box center [553, 389] width 22 height 22
click at [554, 391] on span "▼" at bounding box center [553, 389] width 22 height 22
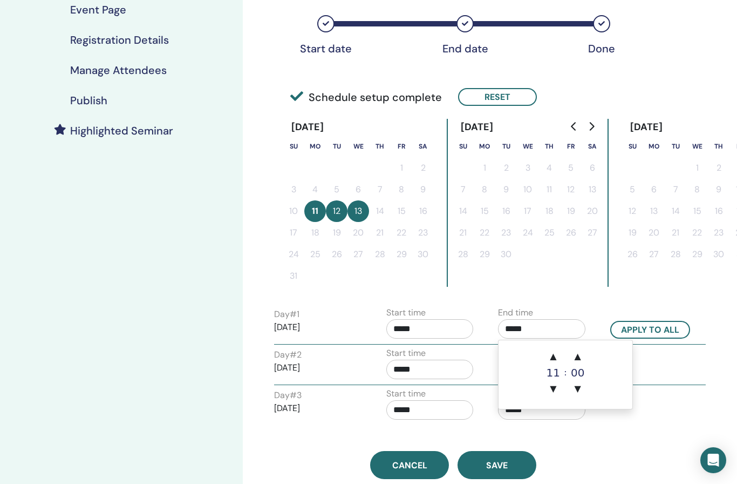
click at [554, 391] on span "▼" at bounding box center [553, 389] width 22 height 22
type input "*****"
click at [418, 331] on input "*****" at bounding box center [429, 328] width 87 height 19
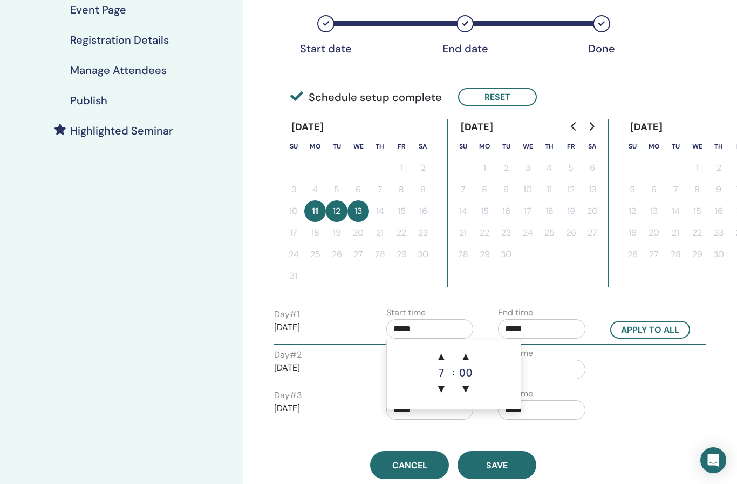
click at [437, 360] on span "▲" at bounding box center [442, 356] width 22 height 22
click at [443, 361] on span "▲" at bounding box center [442, 356] width 22 height 22
click at [438, 363] on span "▲" at bounding box center [442, 356] width 22 height 22
click at [437, 359] on span "▲" at bounding box center [442, 356] width 22 height 22
click at [443, 392] on span "▼" at bounding box center [442, 389] width 22 height 22
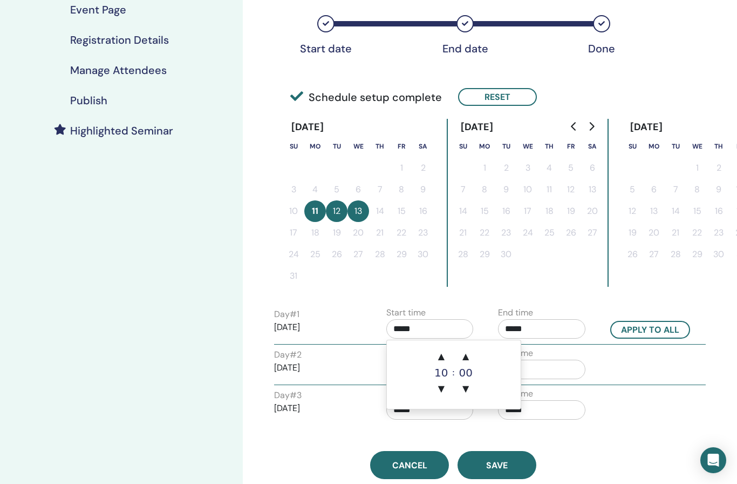
click at [444, 391] on span "▼" at bounding box center [442, 389] width 22 height 22
click at [440, 388] on span "▼" at bounding box center [442, 389] width 22 height 22
click at [444, 391] on span "▼" at bounding box center [442, 389] width 22 height 22
click at [440, 389] on span "▼" at bounding box center [442, 389] width 22 height 22
type input "*****"
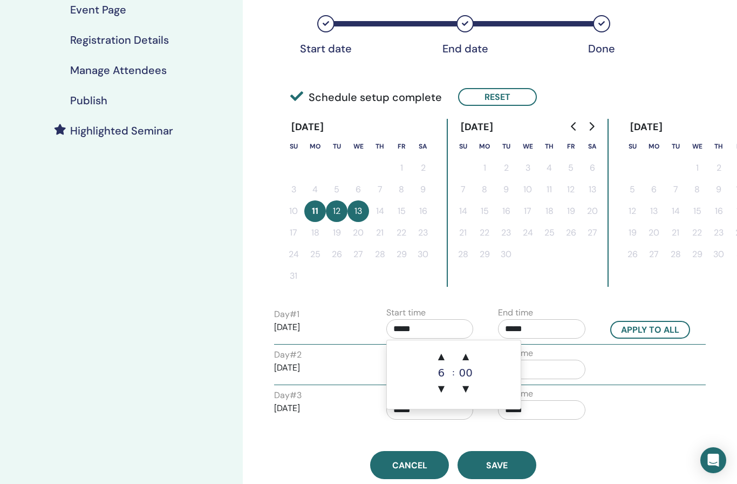
click at [648, 331] on button "Apply to all" at bounding box center [650, 330] width 80 height 18
type input "*****"
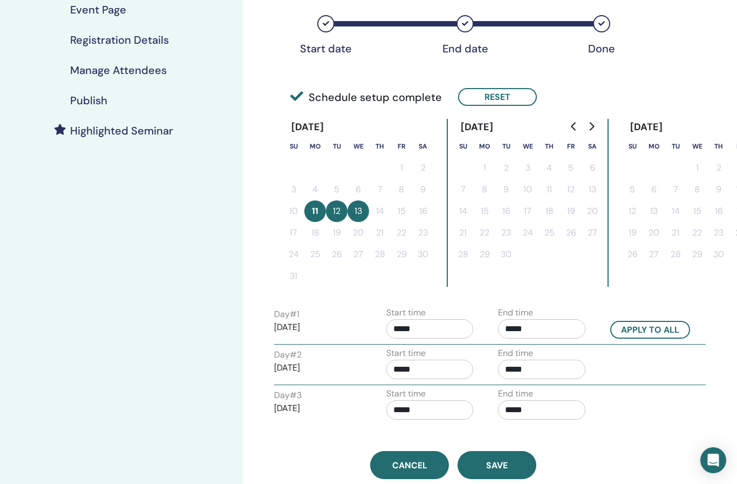
click at [551, 329] on input "*****" at bounding box center [541, 328] width 87 height 19
click at [552, 355] on span "▲" at bounding box center [553, 356] width 22 height 22
click at [544, 352] on span "▲" at bounding box center [553, 356] width 22 height 22
type input "*****"
click at [648, 329] on button "Apply to all" at bounding box center [650, 330] width 80 height 18
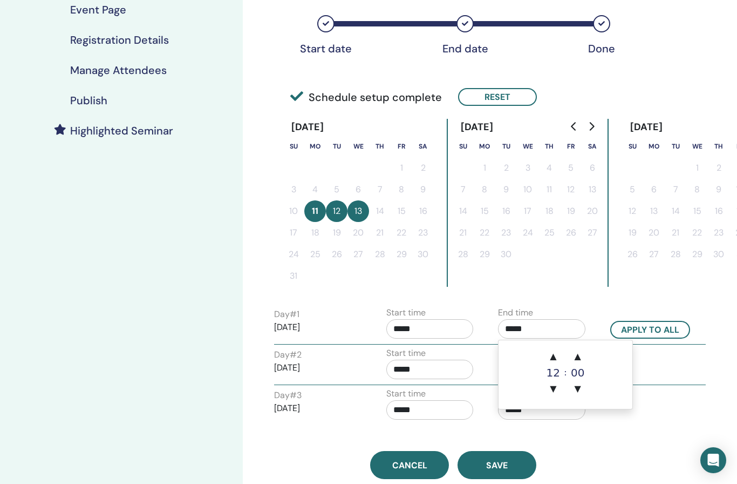
type input "*****"
click at [644, 337] on button "Apply to all" at bounding box center [650, 330] width 80 height 18
click at [500, 468] on span "Save" at bounding box center [497, 464] width 22 height 11
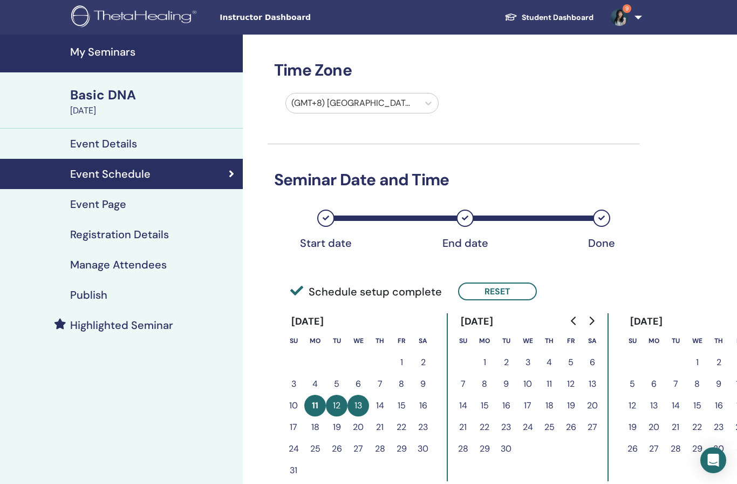
click at [83, 298] on h4 "Publish" at bounding box center [88, 294] width 37 height 13
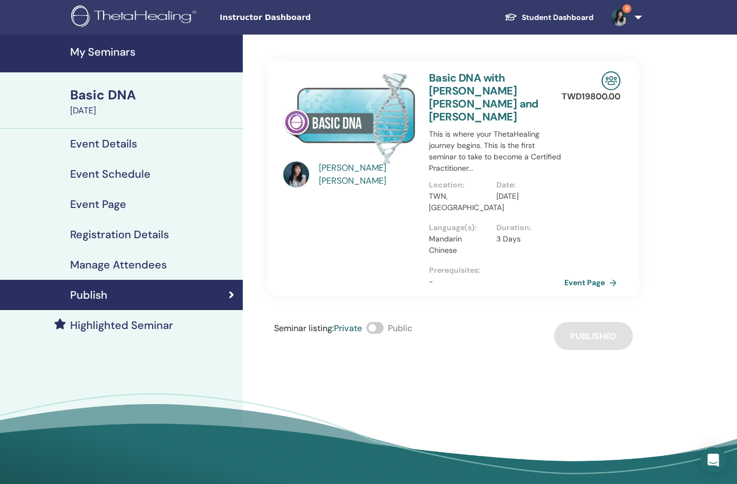
click at [142, 269] on h4 "Manage Attendees" at bounding box center [118, 264] width 97 height 13
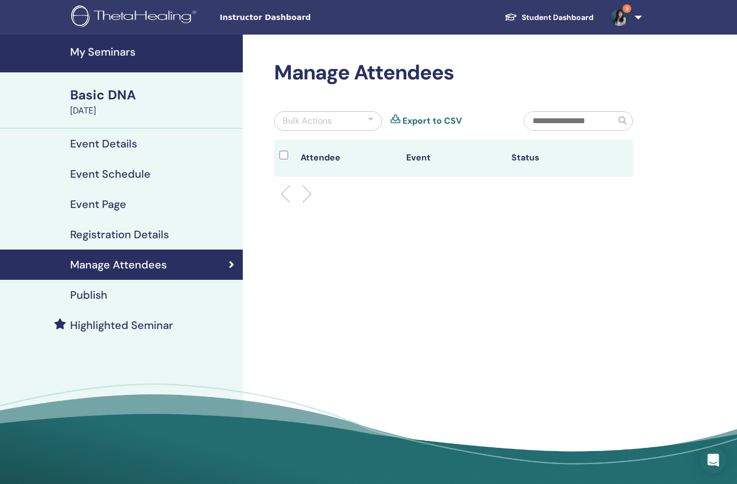
click at [91, 294] on h4 "Publish" at bounding box center [88, 294] width 37 height 13
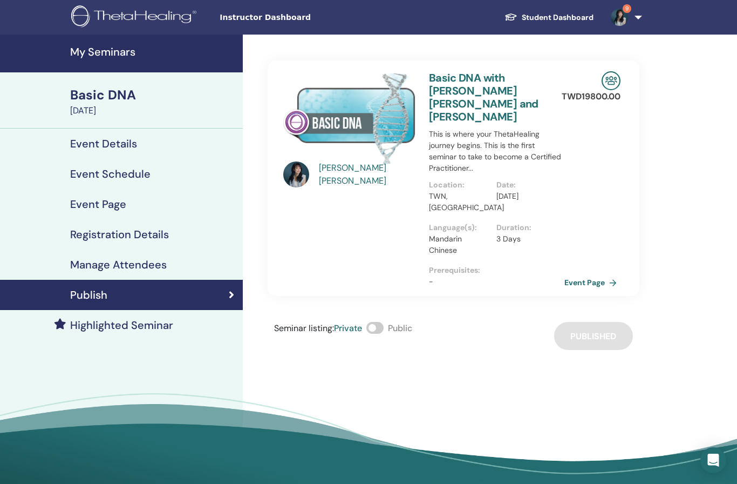
click at [122, 238] on h4 "Registration Details" at bounding box center [119, 234] width 99 height 13
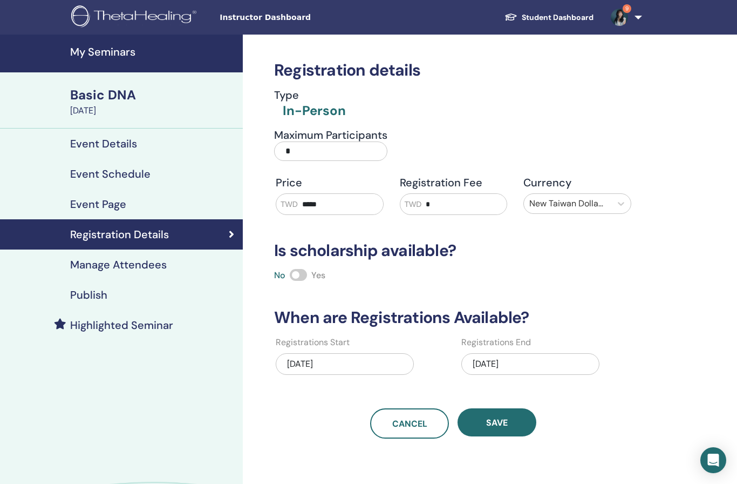
click at [83, 295] on h4 "Publish" at bounding box center [88, 294] width 37 height 13
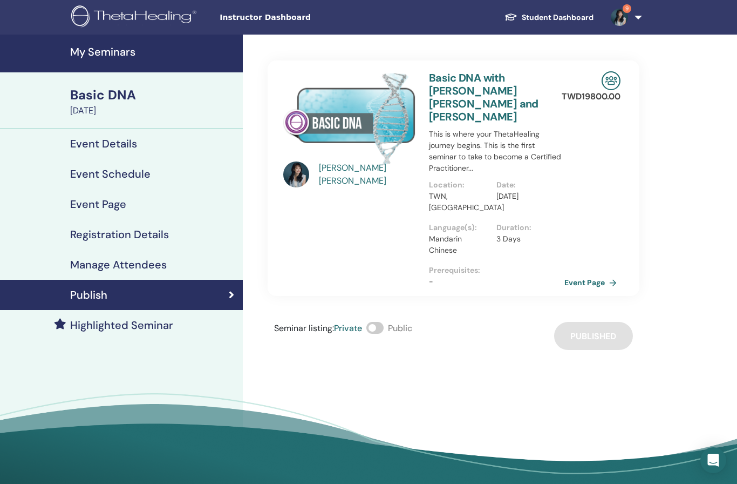
click at [588, 274] on link "Event Page" at bounding box center [593, 282] width 57 height 16
click at [100, 52] on h4 "My Seminars" at bounding box center [153, 51] width 166 height 13
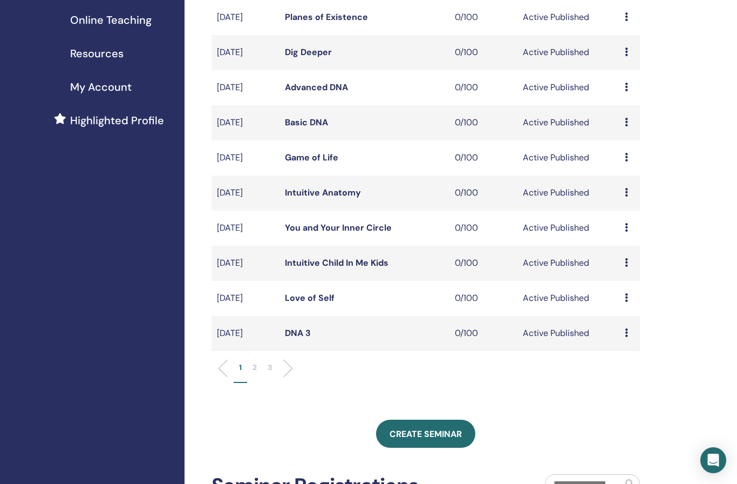
scroll to position [216, 0]
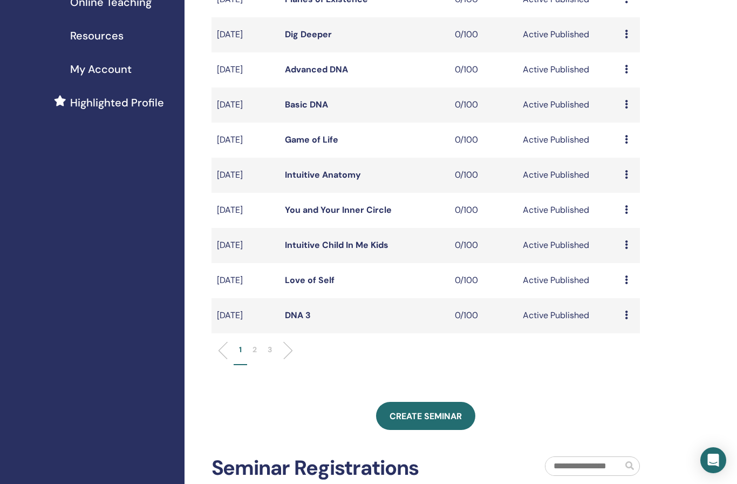
click at [246, 347] on li "1" at bounding box center [240, 354] width 13 height 21
click at [253, 350] on p "2" at bounding box center [255, 349] width 4 height 11
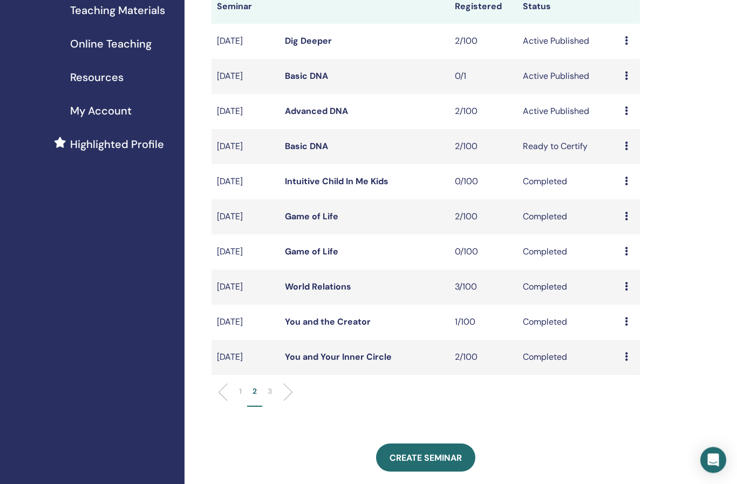
scroll to position [41, 0]
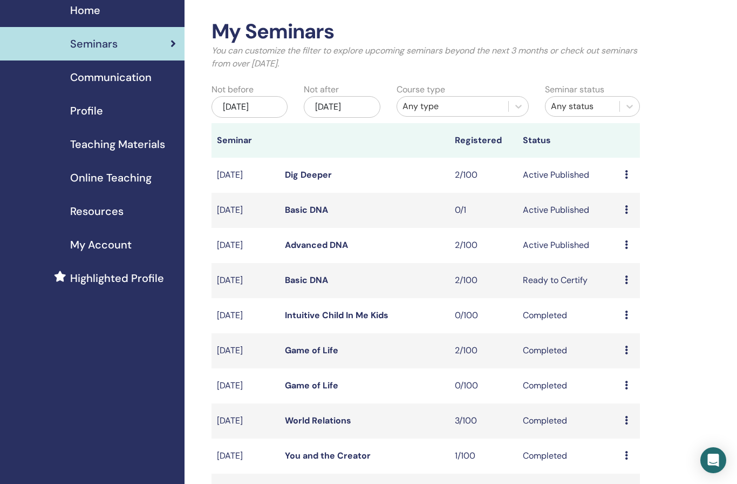
click at [635, 203] on td "Preview Edit Attendees Cancel" at bounding box center [630, 210] width 21 height 35
click at [629, 208] on div "Preview Edit Attendees Cancel" at bounding box center [630, 209] width 10 height 13
click at [624, 266] on p "Cancel" at bounding box center [629, 266] width 41 height 13
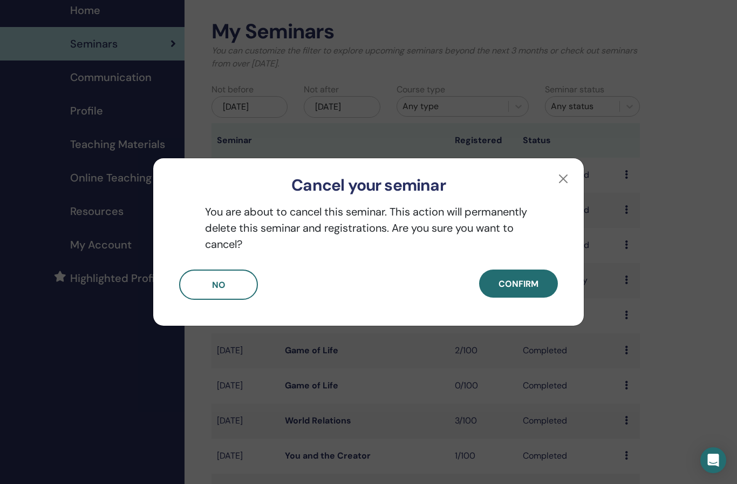
click at [532, 281] on span "Confirm" at bounding box center [519, 283] width 40 height 11
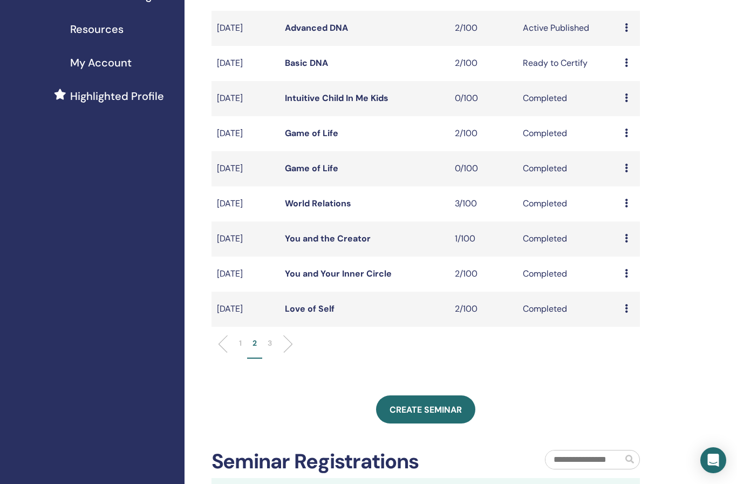
scroll to position [228, 0]
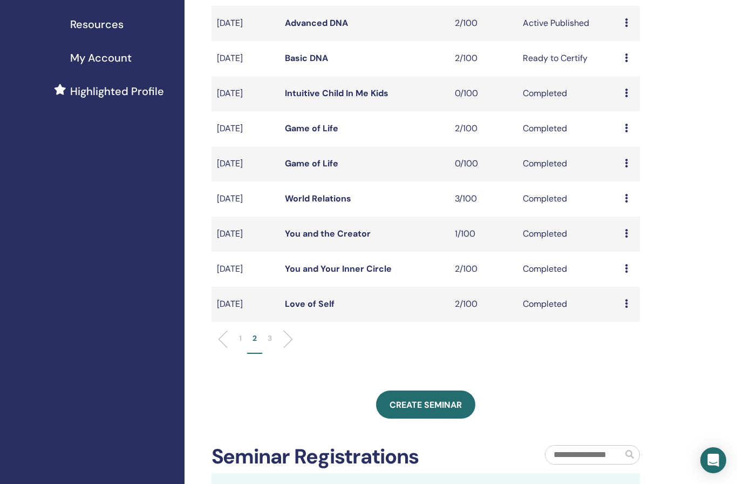
click at [423, 405] on span "Create seminar" at bounding box center [426, 404] width 72 height 11
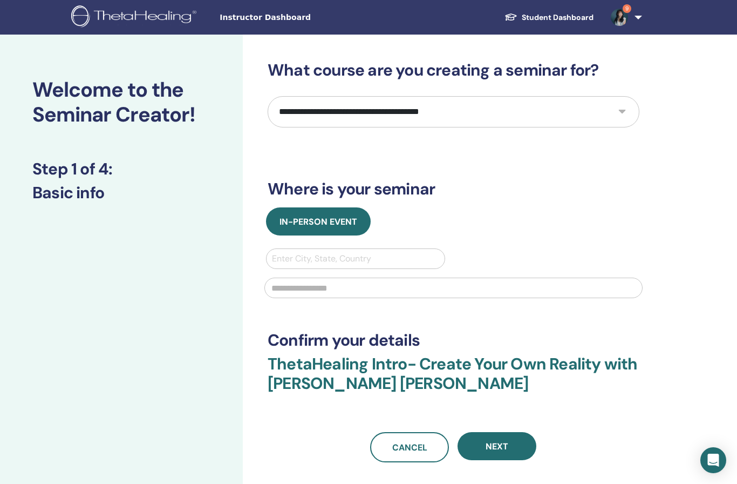
click at [508, 100] on select "**********" at bounding box center [454, 111] width 372 height 31
select select "*"
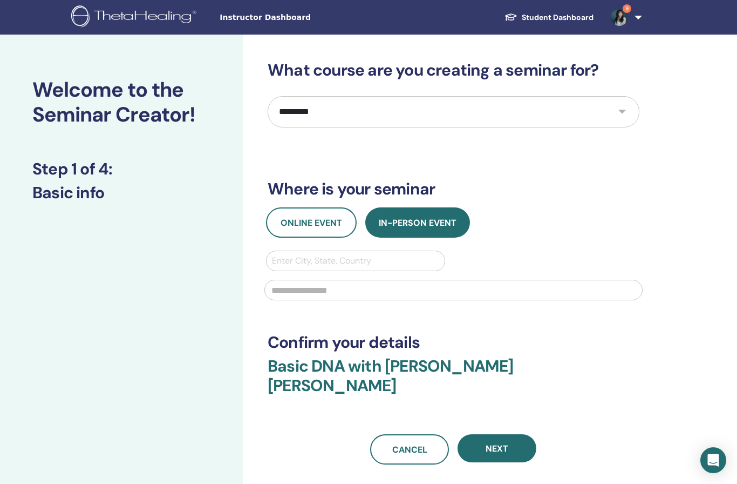
click at [373, 274] on div at bounding box center [453, 289] width 391 height 36
type input "*"
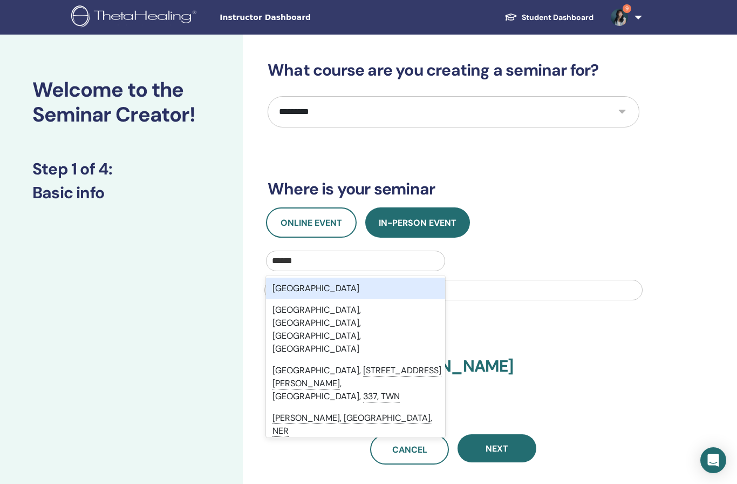
click at [360, 288] on div "Taiwan" at bounding box center [355, 288] width 179 height 22
type input "******"
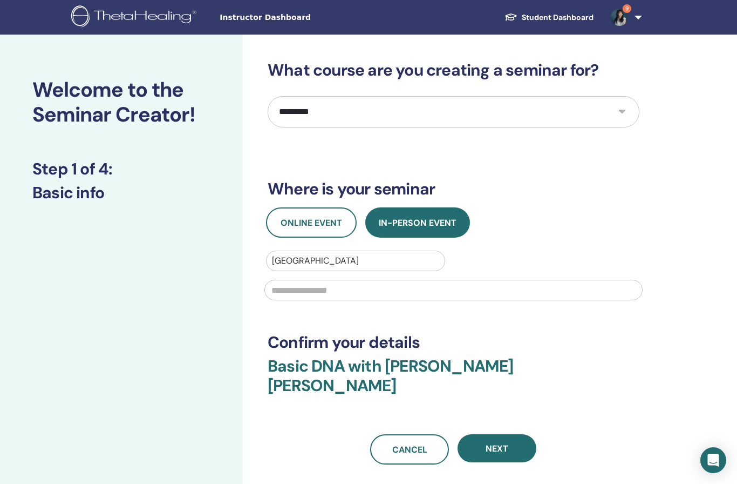
click at [434, 296] on input "text" at bounding box center [453, 290] width 378 height 21
type input "******"
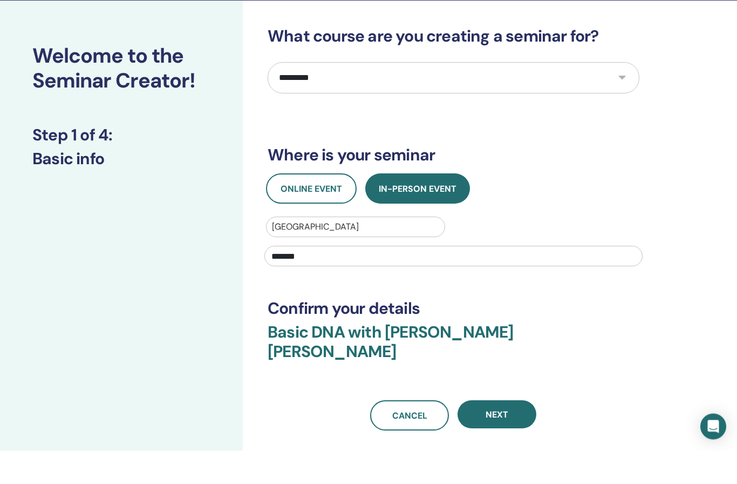
click at [518, 434] on button "Next" at bounding box center [497, 448] width 79 height 28
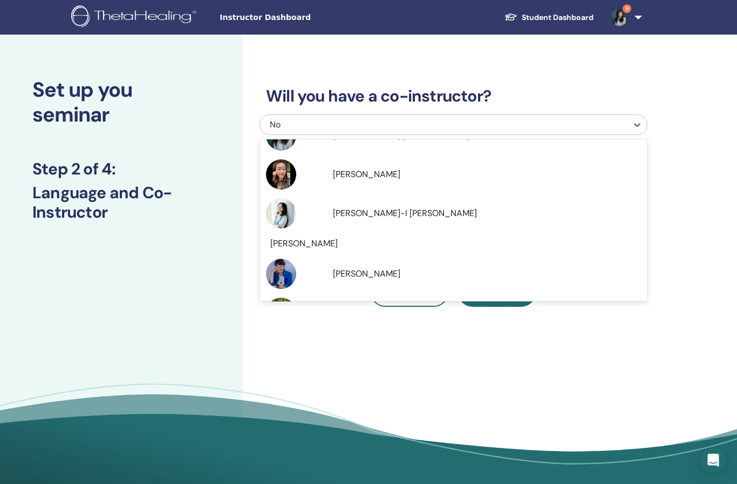
scroll to position [128, 0]
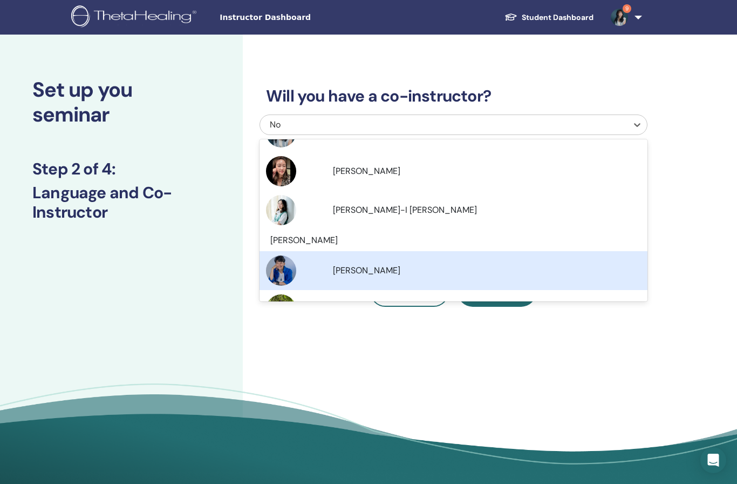
click at [384, 271] on span "Hsiaochi Chou" at bounding box center [366, 269] width 67 height 11
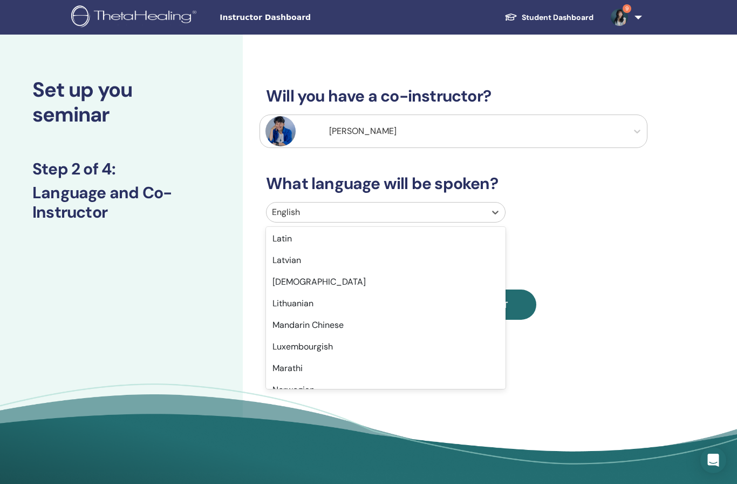
scroll to position [563, 0]
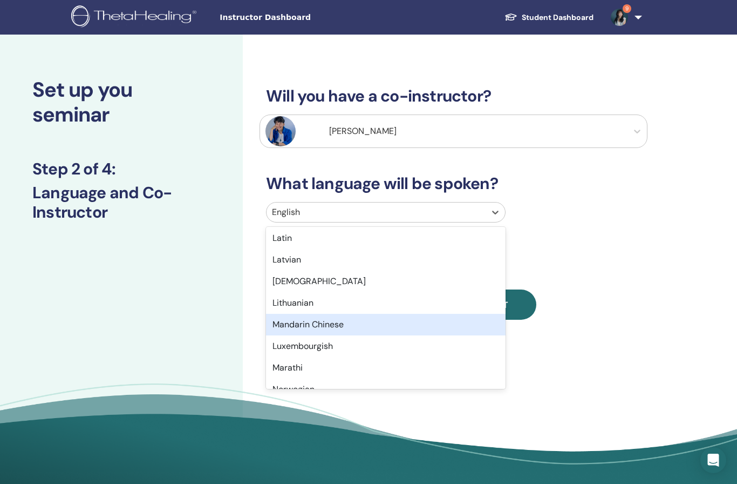
click at [347, 327] on div "Mandarin Chinese" at bounding box center [386, 325] width 240 height 22
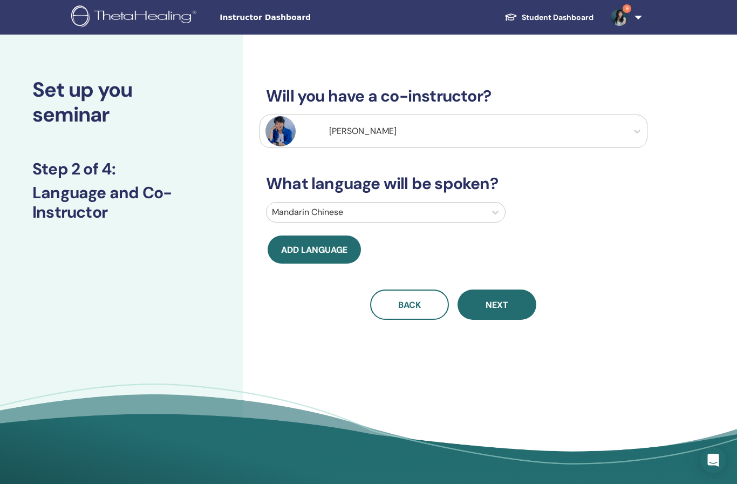
click at [511, 303] on button "Next" at bounding box center [497, 304] width 79 height 30
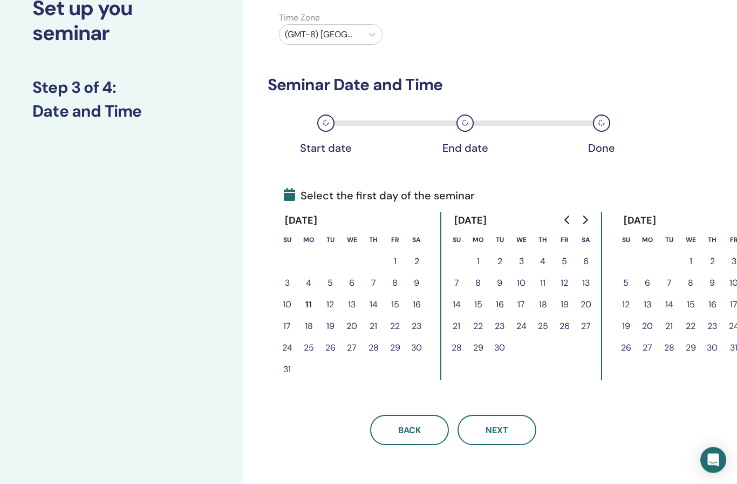
scroll to position [83, 0]
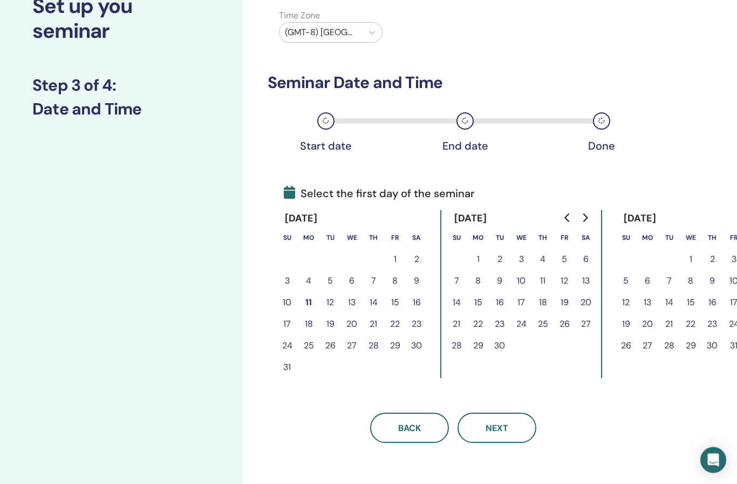
click at [361, 303] on button "13" at bounding box center [352, 303] width 22 height 22
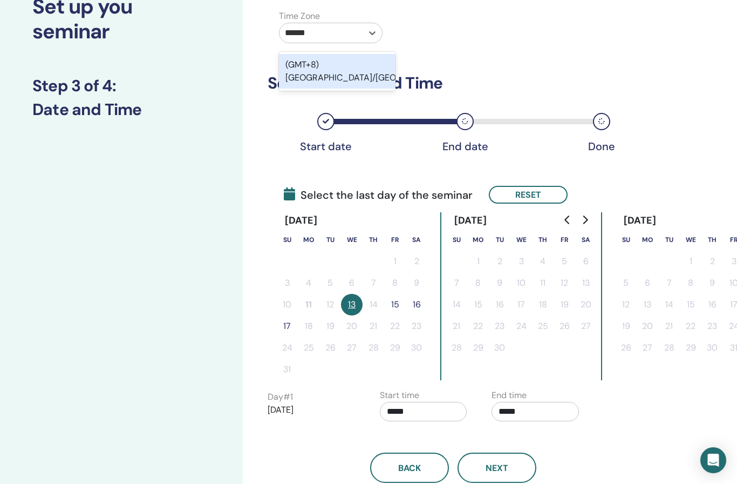
click at [360, 66] on div "(GMT+8) Asia/Taipei" at bounding box center [337, 71] width 117 height 35
type input "******"
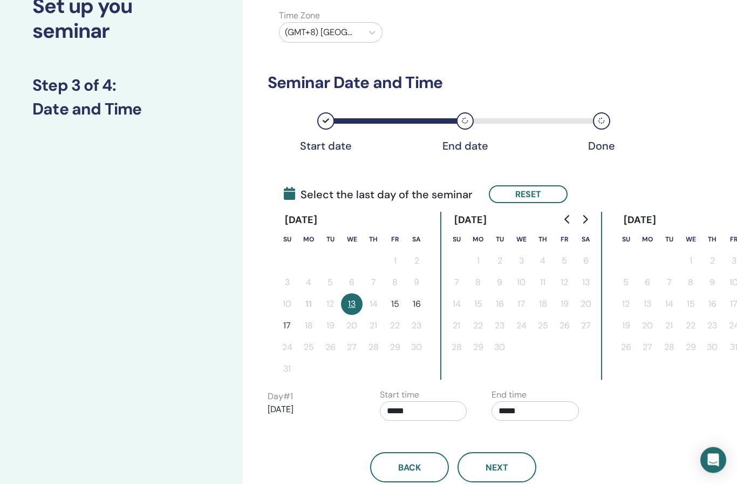
click at [397, 301] on button "15" at bounding box center [395, 305] width 22 height 22
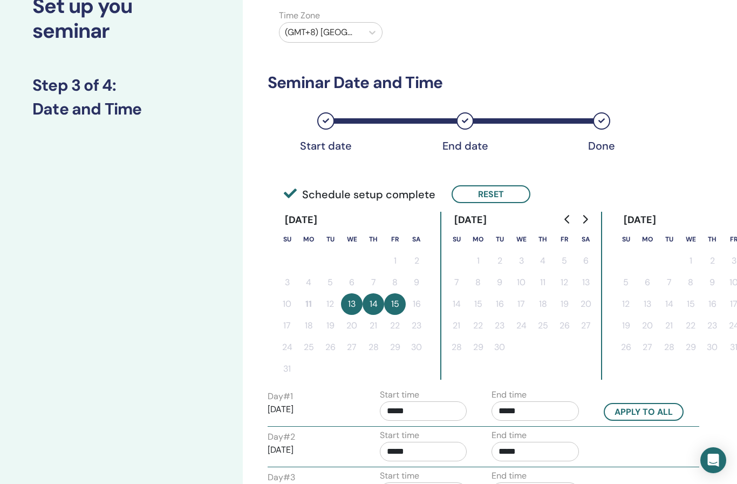
click at [480, 199] on button "Reset" at bounding box center [491, 194] width 79 height 18
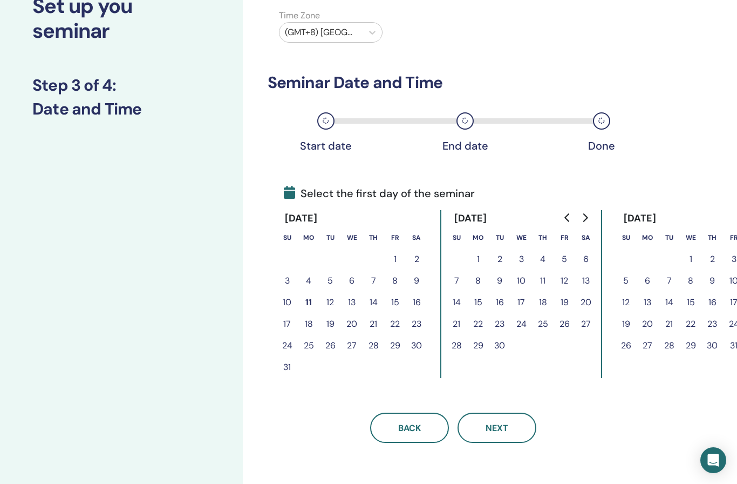
click at [305, 303] on button "11" at bounding box center [309, 302] width 22 height 22
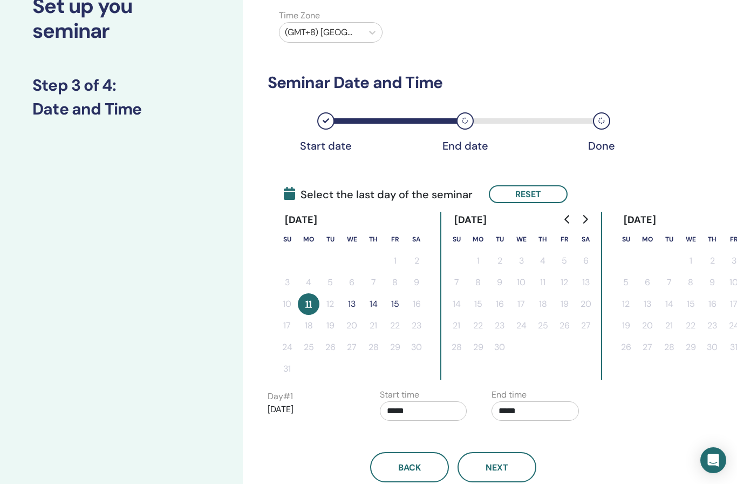
click at [357, 308] on button "13" at bounding box center [352, 304] width 22 height 22
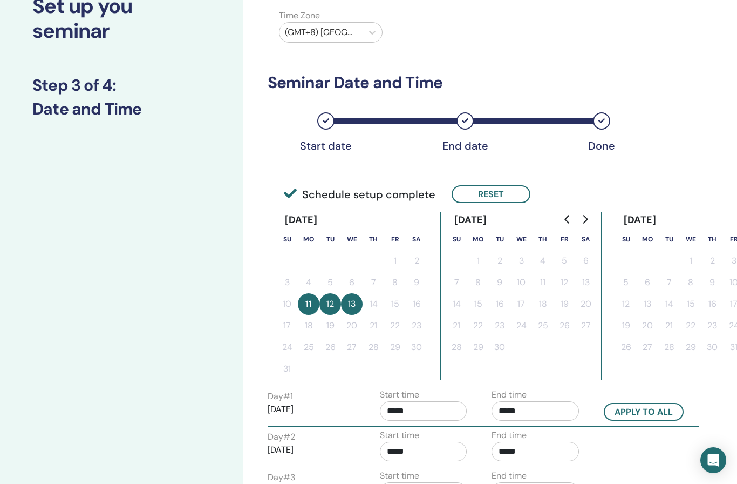
click at [447, 412] on input "*****" at bounding box center [423, 410] width 87 height 19
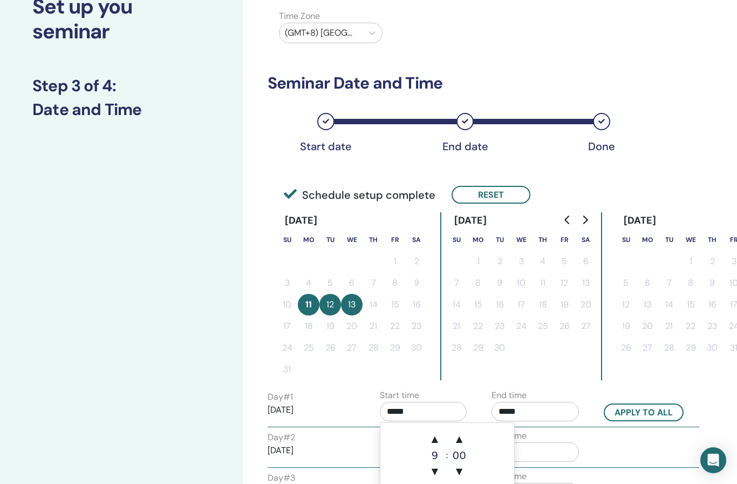
click at [436, 437] on span "▲" at bounding box center [435, 439] width 22 height 22
click at [438, 472] on span "▼" at bounding box center [435, 471] width 22 height 22
click at [429, 474] on span "▼" at bounding box center [435, 471] width 22 height 22
click at [436, 468] on span "▼" at bounding box center [435, 471] width 22 height 22
click at [435, 435] on span "▲" at bounding box center [435, 438] width 22 height 22
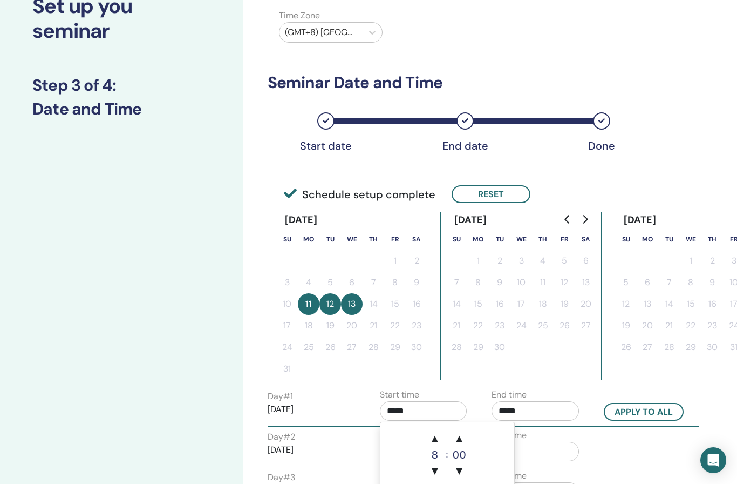
click at [438, 465] on span "▼" at bounding box center [435, 471] width 22 height 22
click at [440, 473] on span "▼" at bounding box center [435, 471] width 22 height 22
type input "*****"
click at [542, 412] on input "*****" at bounding box center [535, 410] width 87 height 19
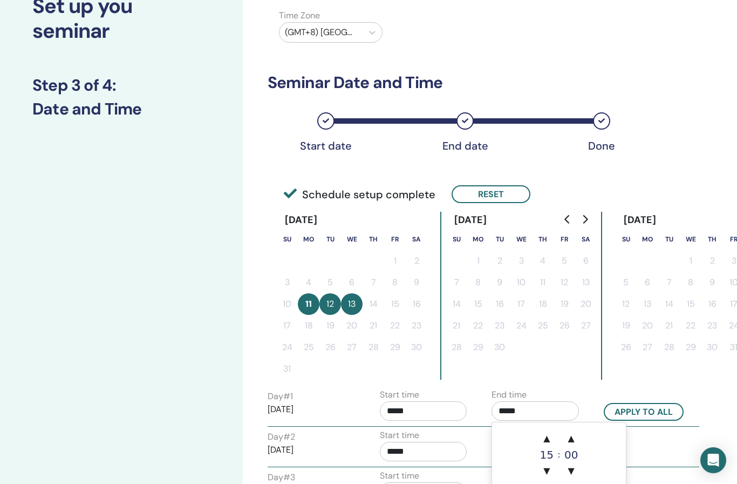
scroll to position [83, 0]
click at [549, 438] on span "▲" at bounding box center [547, 439] width 22 height 22
click at [546, 434] on span "▲" at bounding box center [547, 439] width 22 height 22
click at [553, 468] on span "▼" at bounding box center [547, 471] width 22 height 22
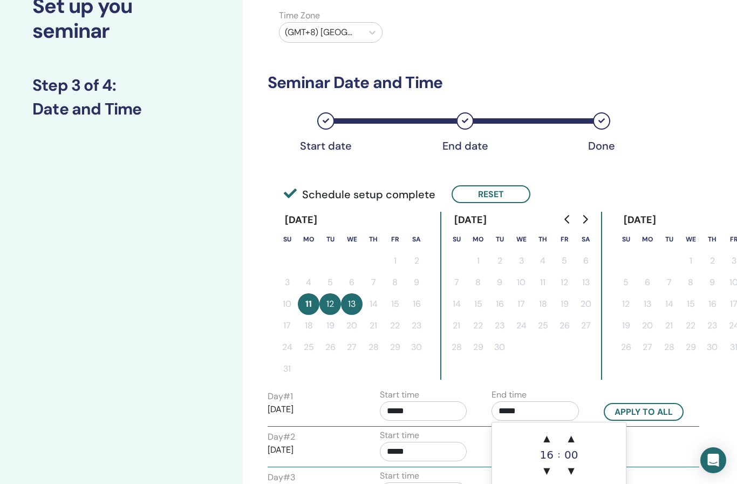
click at [551, 470] on span "▼" at bounding box center [547, 471] width 22 height 22
click at [548, 438] on span "▲" at bounding box center [547, 438] width 22 height 22
click at [550, 436] on span "▲" at bounding box center [547, 438] width 22 height 22
click at [551, 468] on span "▼" at bounding box center [547, 471] width 22 height 22
click at [550, 468] on span "▼" at bounding box center [547, 471] width 22 height 22
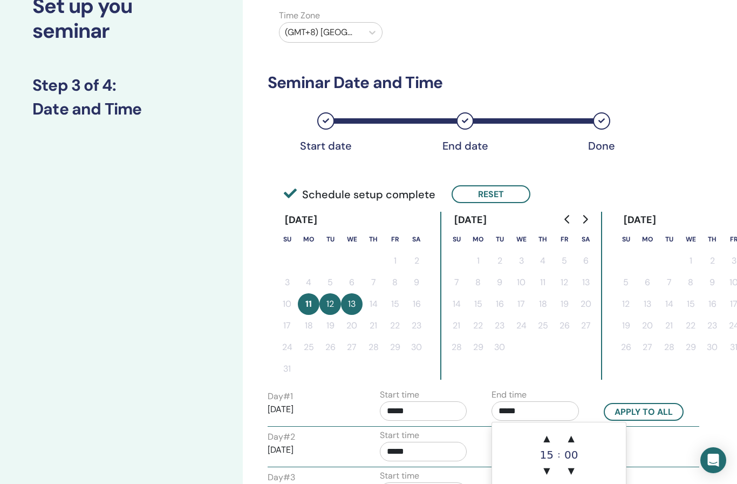
click at [548, 467] on span "▼" at bounding box center [547, 471] width 22 height 22
click at [551, 467] on span "▼" at bounding box center [547, 471] width 22 height 22
click at [551, 471] on span "▼" at bounding box center [547, 471] width 22 height 22
type input "*****"
click at [653, 405] on button "Apply to all" at bounding box center [644, 412] width 80 height 18
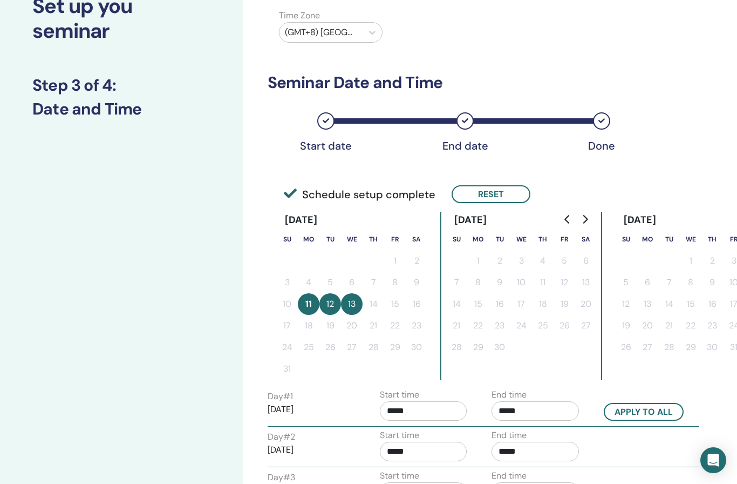
type input "*****"
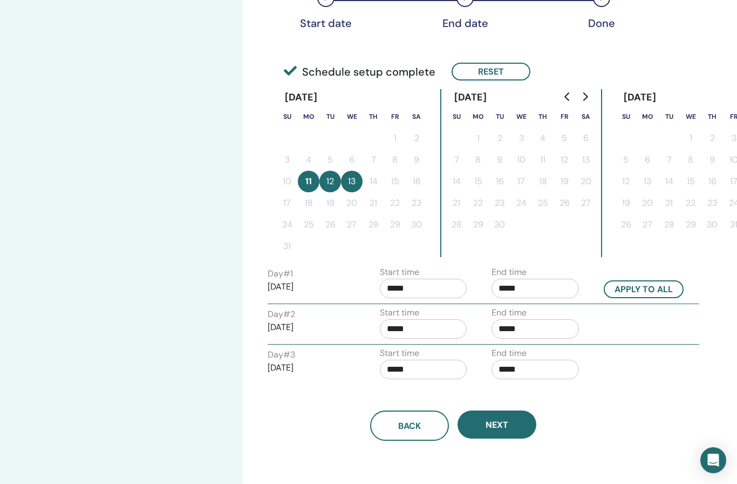
scroll to position [198, 0]
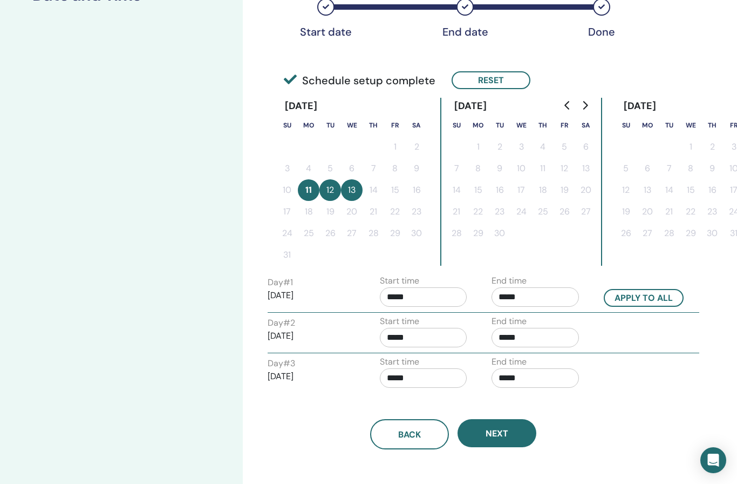
click at [509, 427] on button "Next" at bounding box center [497, 433] width 79 height 28
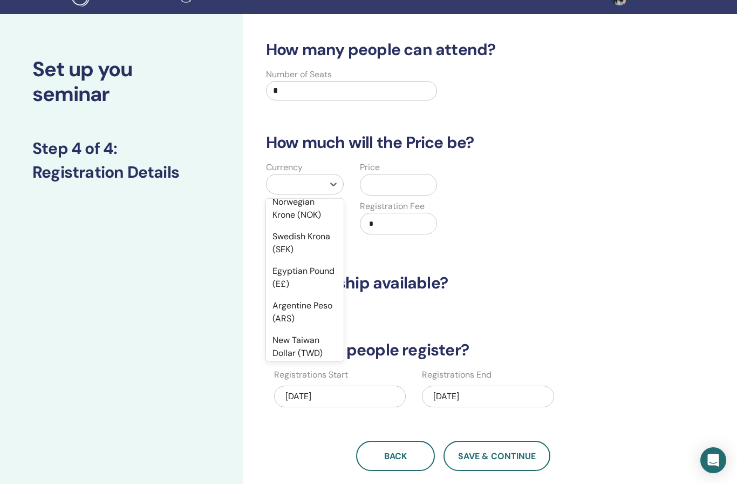
scroll to position [1063, 0]
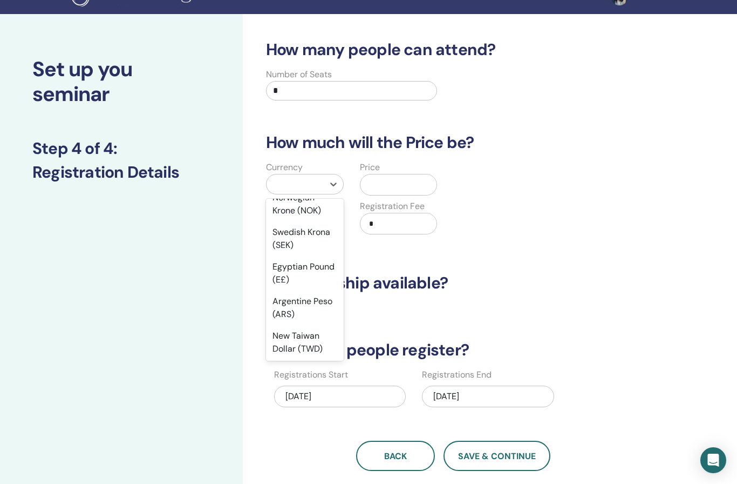
click at [311, 325] on div "New Taiwan Dollar (TWD)" at bounding box center [305, 342] width 78 height 35
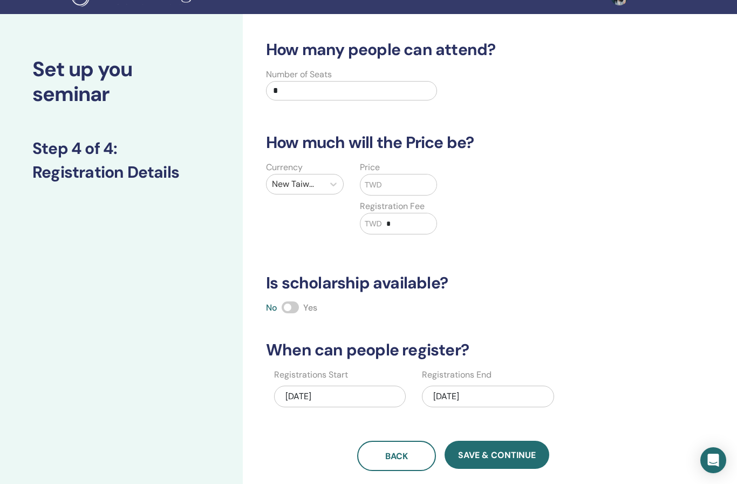
click at [419, 185] on input "text" at bounding box center [409, 184] width 55 height 21
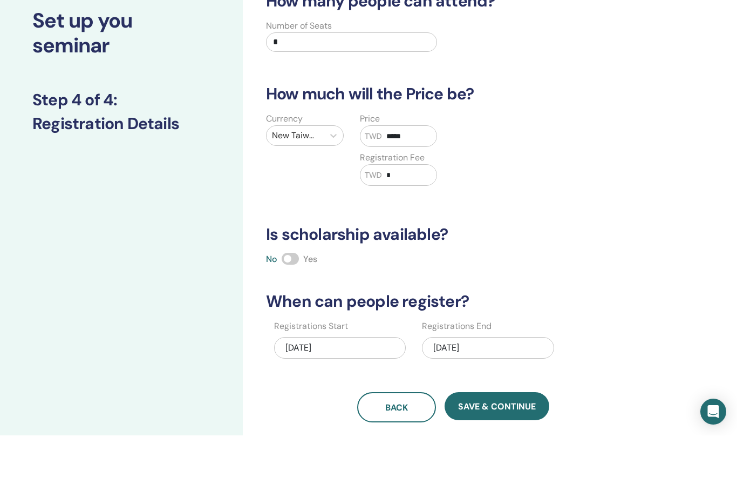
scroll to position [30, 0]
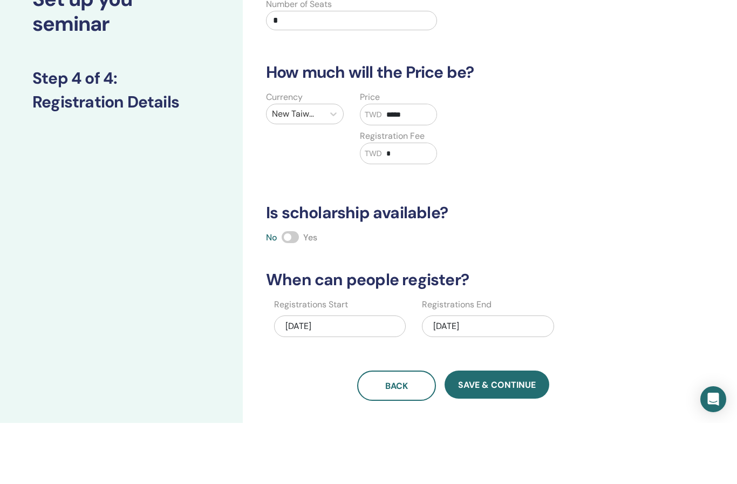
type input "*****"
click at [612, 359] on div "Registrations Start 08/11/2025 Registrations End 08/13/2025" at bounding box center [446, 382] width 388 height 46
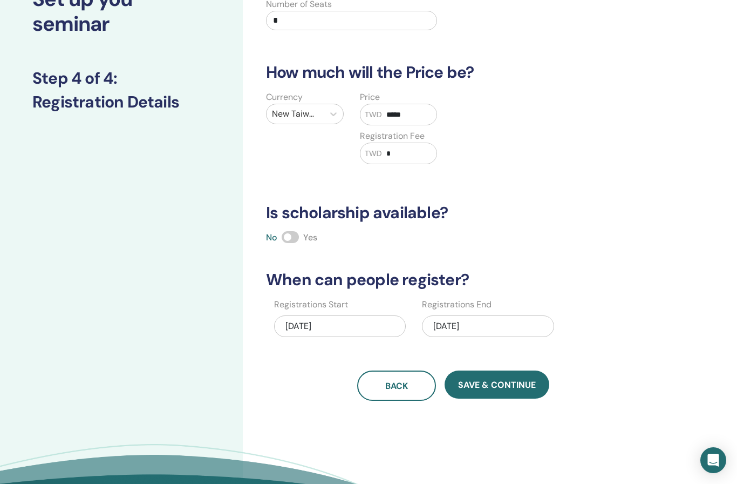
click at [512, 388] on span "Save & Continue" at bounding box center [497, 384] width 78 height 11
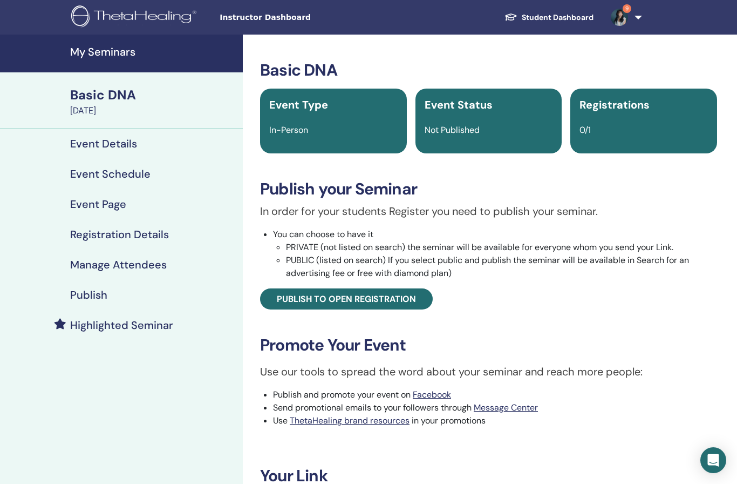
click at [366, 293] on span "Publish to open registration" at bounding box center [346, 298] width 139 height 11
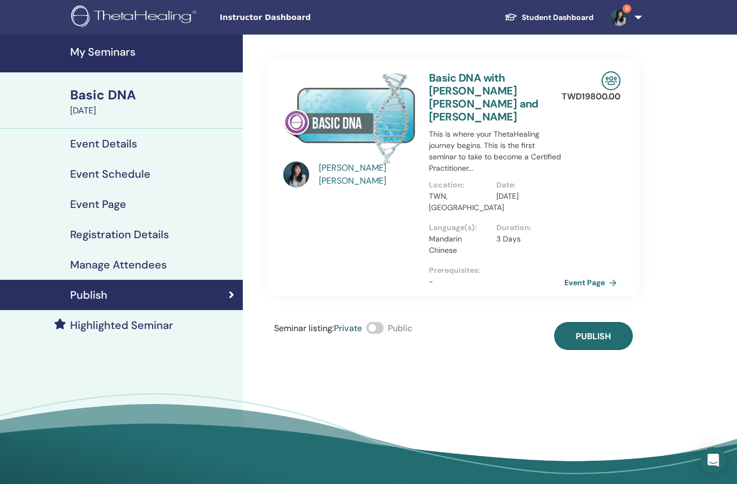
click at [603, 330] on span "Publish" at bounding box center [593, 335] width 35 height 11
click at [595, 274] on link "Event Page" at bounding box center [593, 282] width 57 height 16
click at [102, 53] on h4 "My Seminars" at bounding box center [153, 51] width 166 height 13
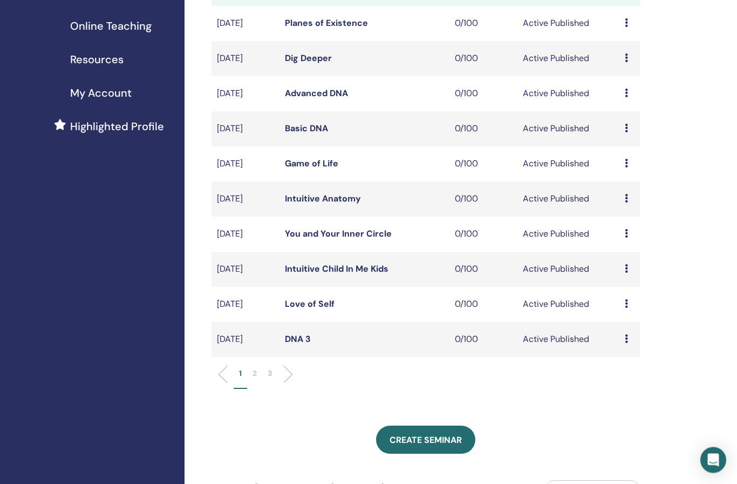
scroll to position [193, 0]
click at [256, 373] on p "2" at bounding box center [255, 373] width 4 height 11
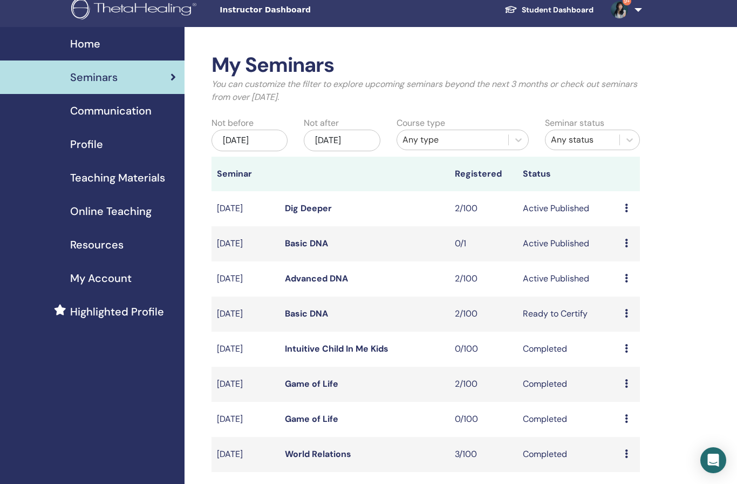
scroll to position [0, 0]
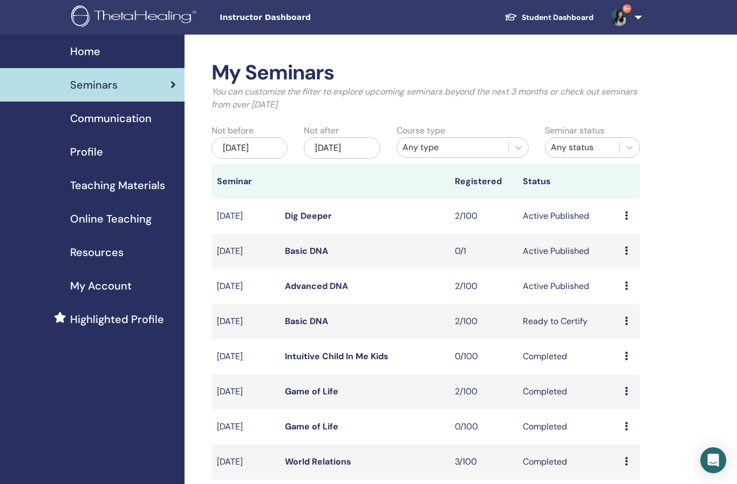
click at [631, 284] on div "Preview Edit Attendees Cancel" at bounding box center [630, 286] width 10 height 13
click at [326, 289] on link "Advanced DNA" at bounding box center [316, 285] width 63 height 11
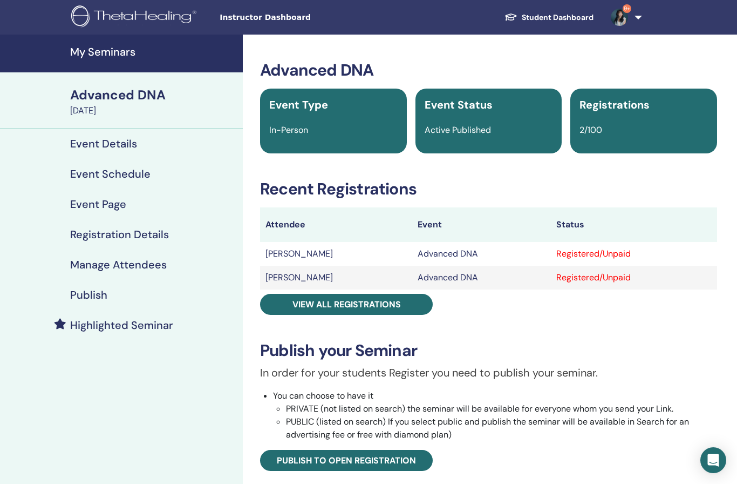
click at [140, 265] on h4 "Manage Attendees" at bounding box center [118, 264] width 97 height 13
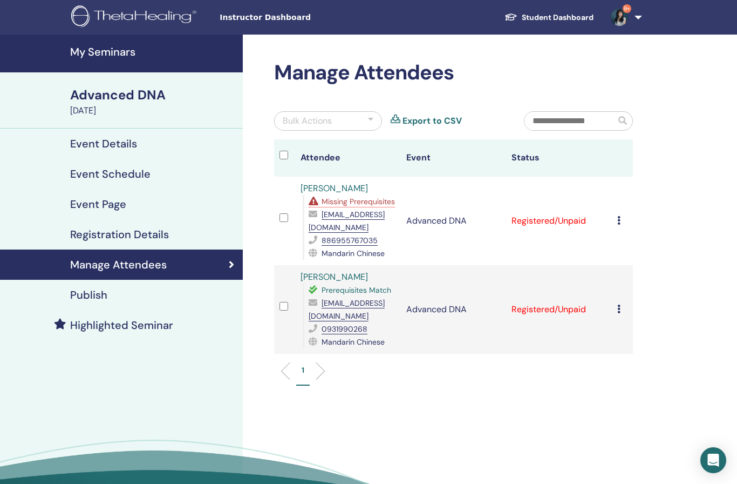
click at [619, 313] on icon at bounding box center [618, 308] width 3 height 9
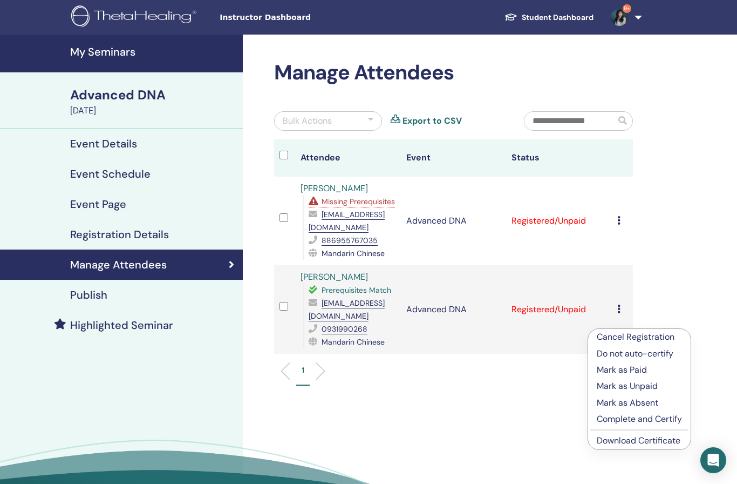
click at [638, 443] on link "Download Certificate" at bounding box center [639, 439] width 84 height 11
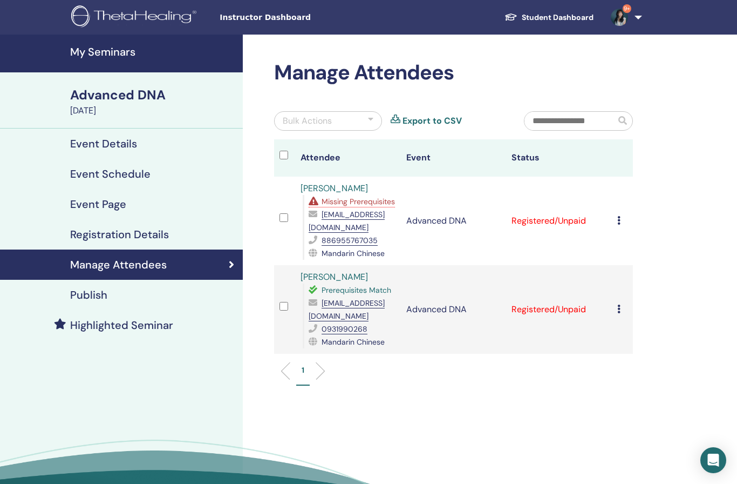
click at [621, 227] on div "Cancel Registration Do not auto-certify Mark as Paid Mark as Unpaid Mark as Abs…" at bounding box center [622, 220] width 10 height 13
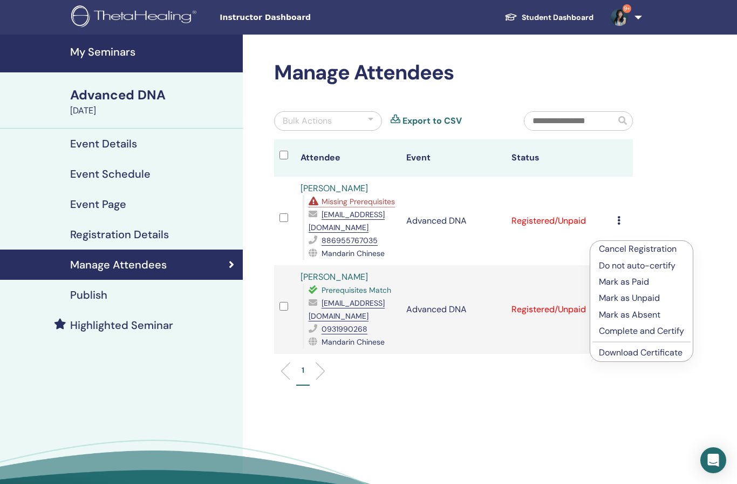
click at [626, 354] on link "Download Certificate" at bounding box center [641, 352] width 84 height 11
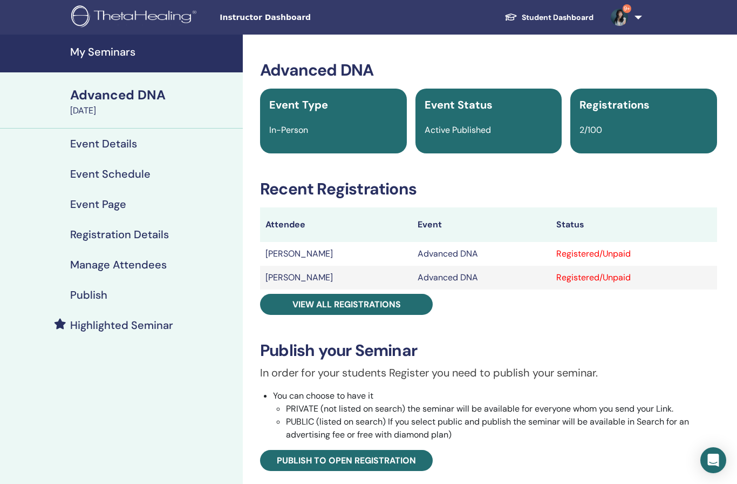
click at [125, 54] on h4 "My Seminars" at bounding box center [153, 51] width 166 height 13
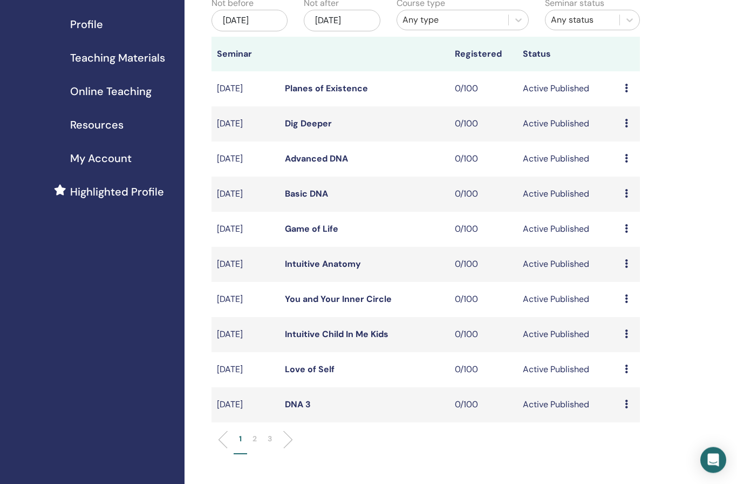
scroll to position [127, 0]
click at [255, 443] on p "2" at bounding box center [255, 438] width 4 height 11
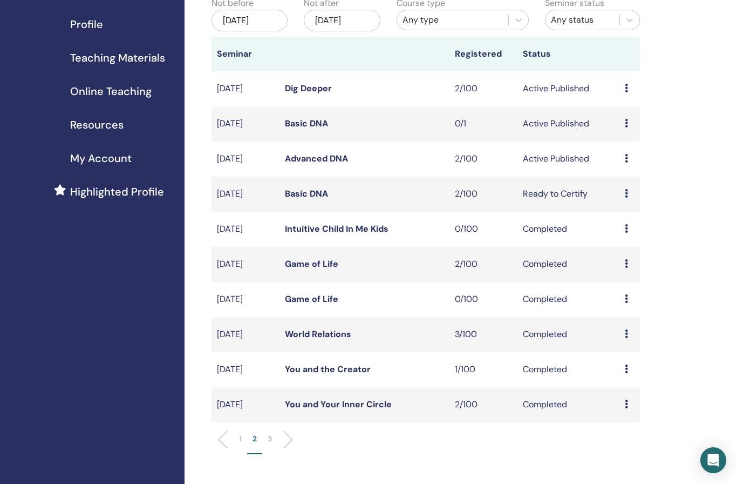
click at [328, 89] on link "Dig Deeper" at bounding box center [308, 88] width 47 height 11
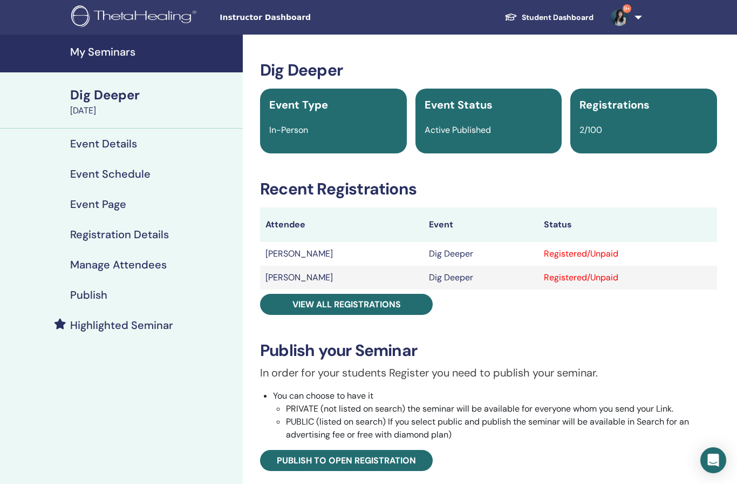
click at [139, 266] on h4 "Manage Attendees" at bounding box center [118, 264] width 97 height 13
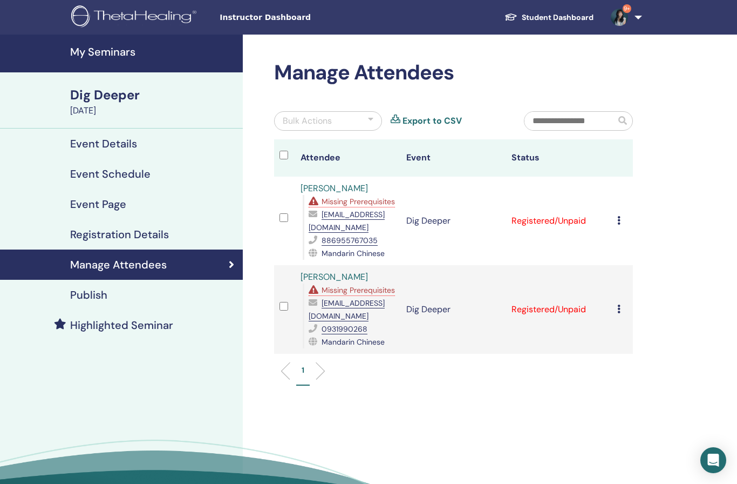
click at [618, 316] on div "Cancel Registration Do not auto-certify Mark as Paid Mark as Unpaid Mark as Abs…" at bounding box center [622, 309] width 10 height 13
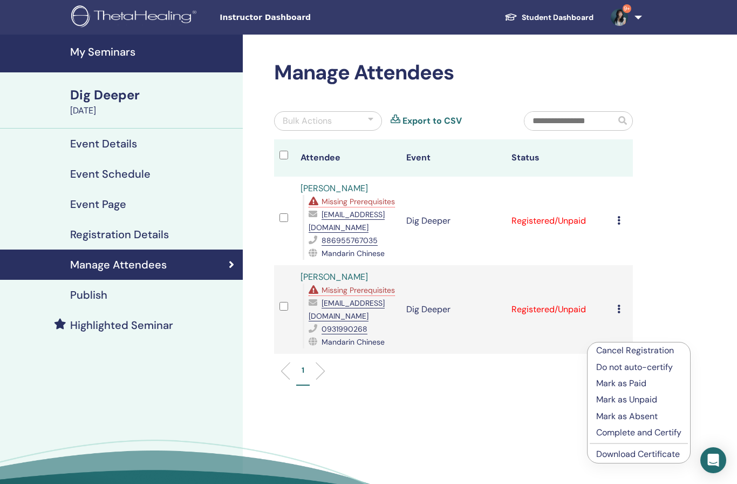
click at [635, 456] on link "Download Certificate" at bounding box center [638, 453] width 84 height 11
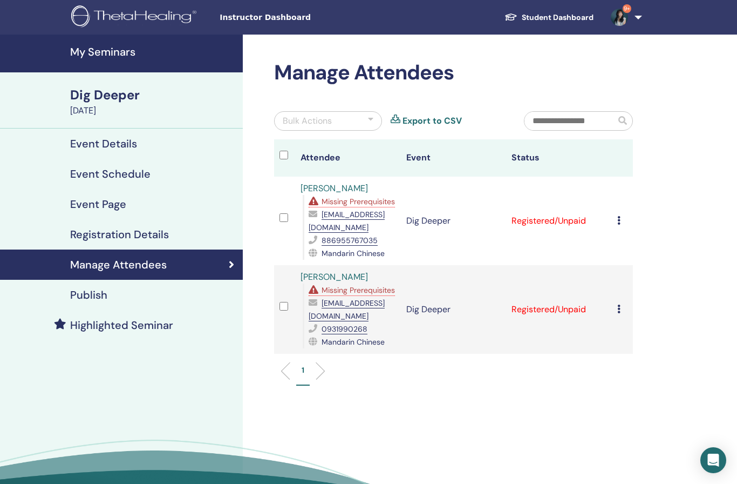
click at [618, 227] on div "Cancel Registration Do not auto-certify Mark as Paid Mark as Unpaid Mark as Abs…" at bounding box center [622, 220] width 10 height 13
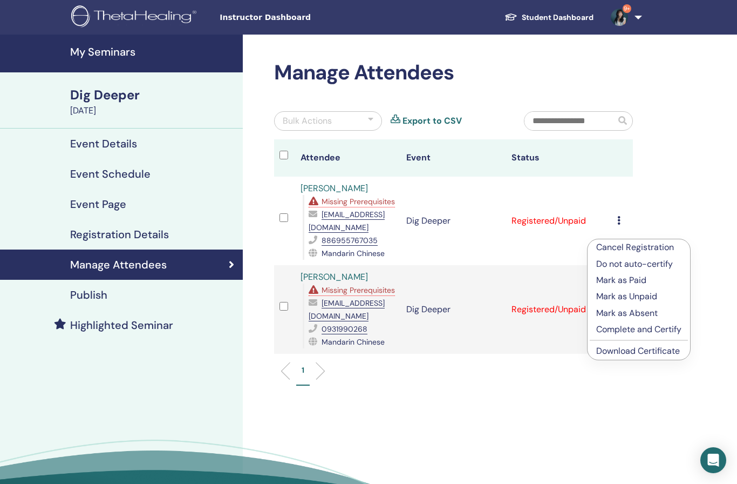
click at [633, 348] on link "Download Certificate" at bounding box center [638, 350] width 84 height 11
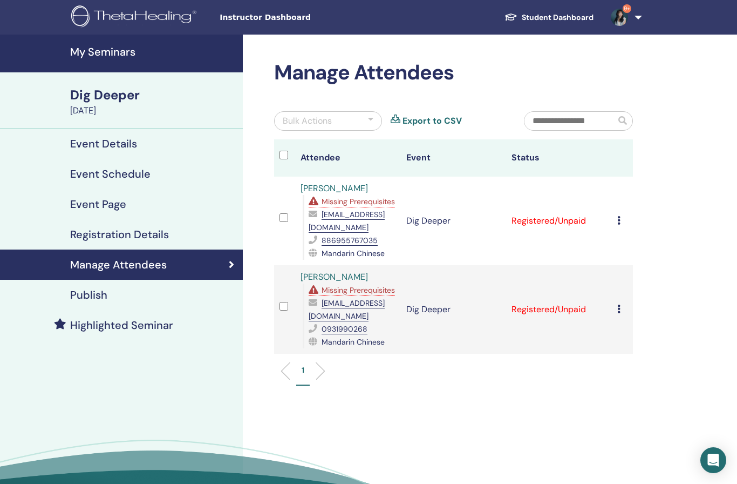
click at [113, 43] on link "My Seminars" at bounding box center [121, 54] width 243 height 38
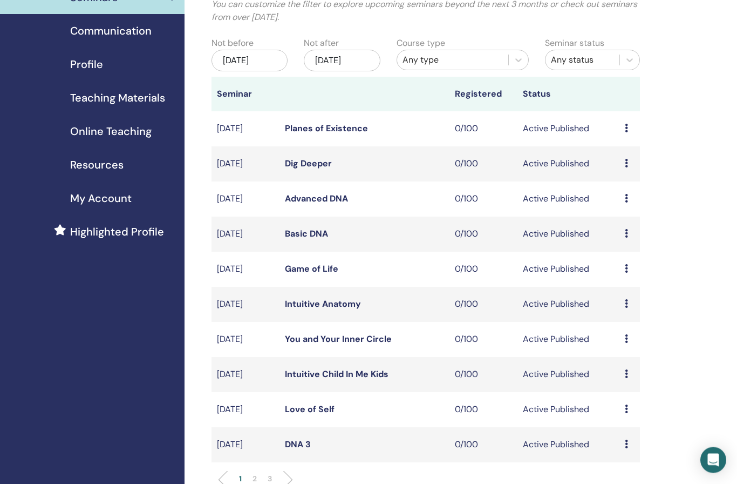
scroll to position [89, 0]
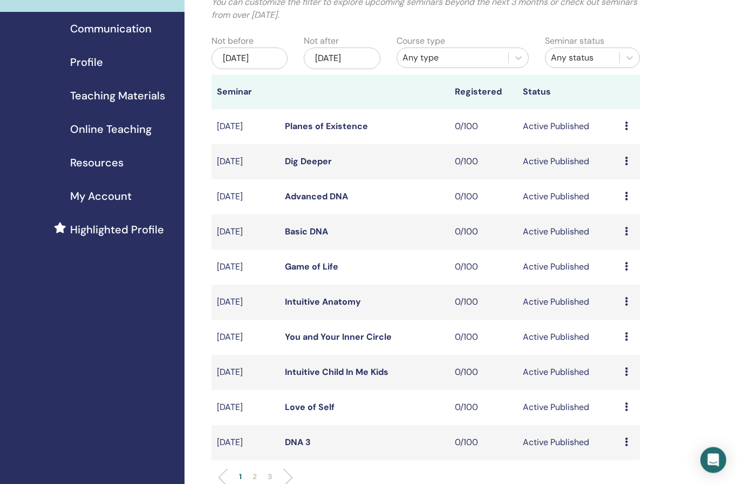
click at [622, 369] on td "Preview Edit Attendees Cancel" at bounding box center [630, 372] width 21 height 35
click at [633, 369] on div "Preview Edit Attendees Cancel" at bounding box center [630, 371] width 10 height 13
click at [643, 425] on p "Cancel" at bounding box center [633, 426] width 41 height 13
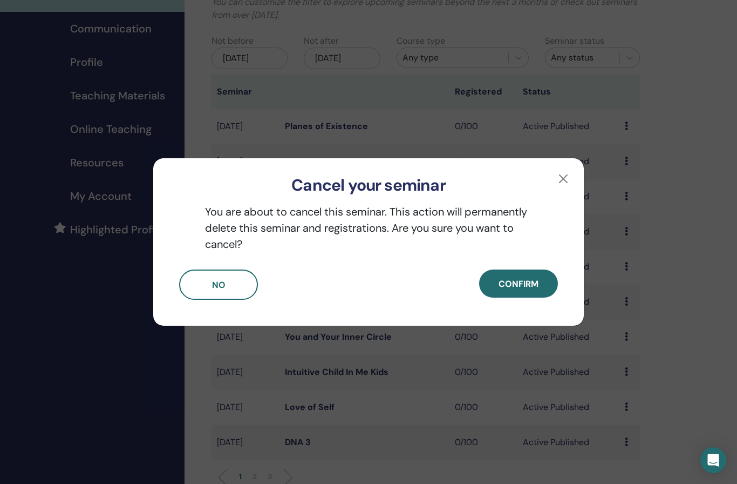
click at [523, 289] on span "Confirm" at bounding box center [519, 283] width 40 height 11
